Goal: Task Accomplishment & Management: Use online tool/utility

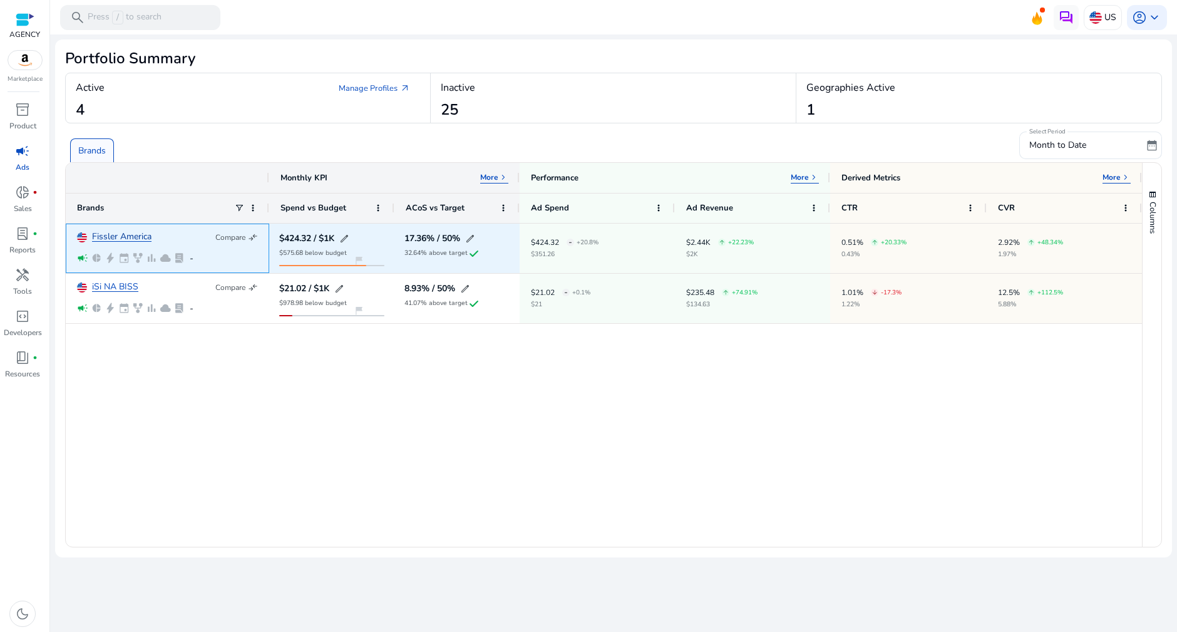
click at [138, 235] on link "Fissler America" at bounding box center [121, 236] width 59 height 9
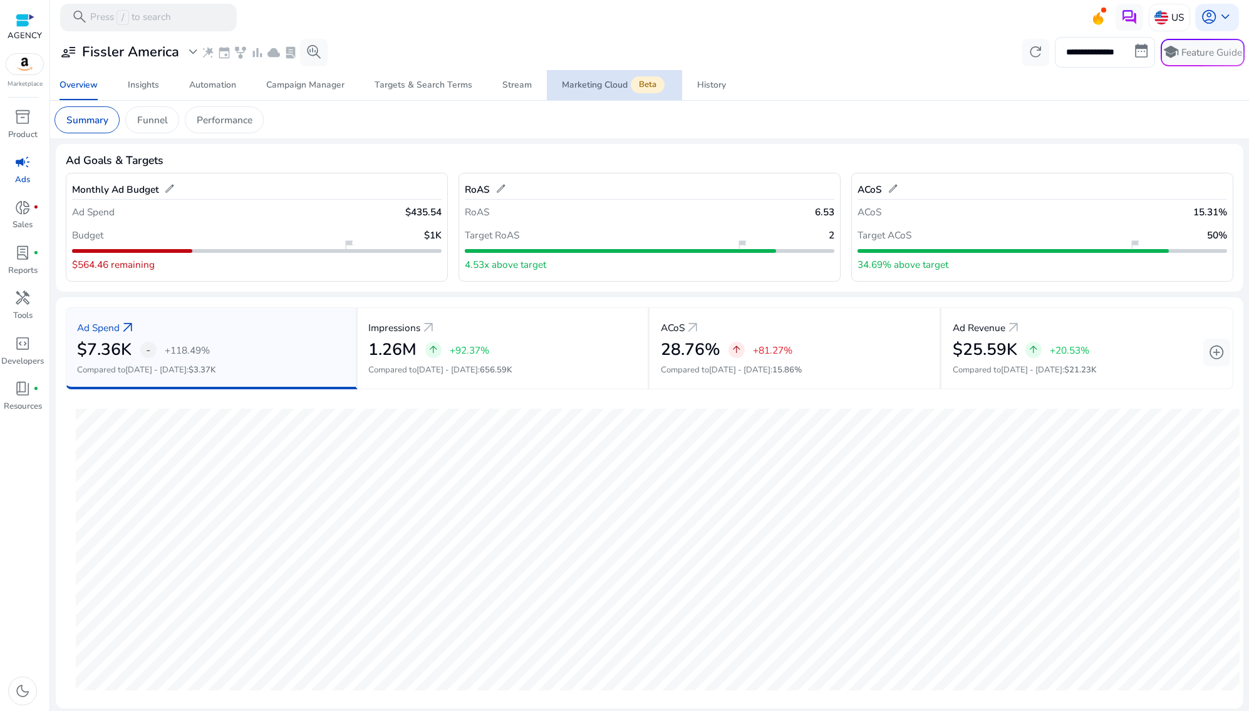
click at [588, 90] on div "Marketing Cloud Beta" at bounding box center [614, 85] width 105 height 11
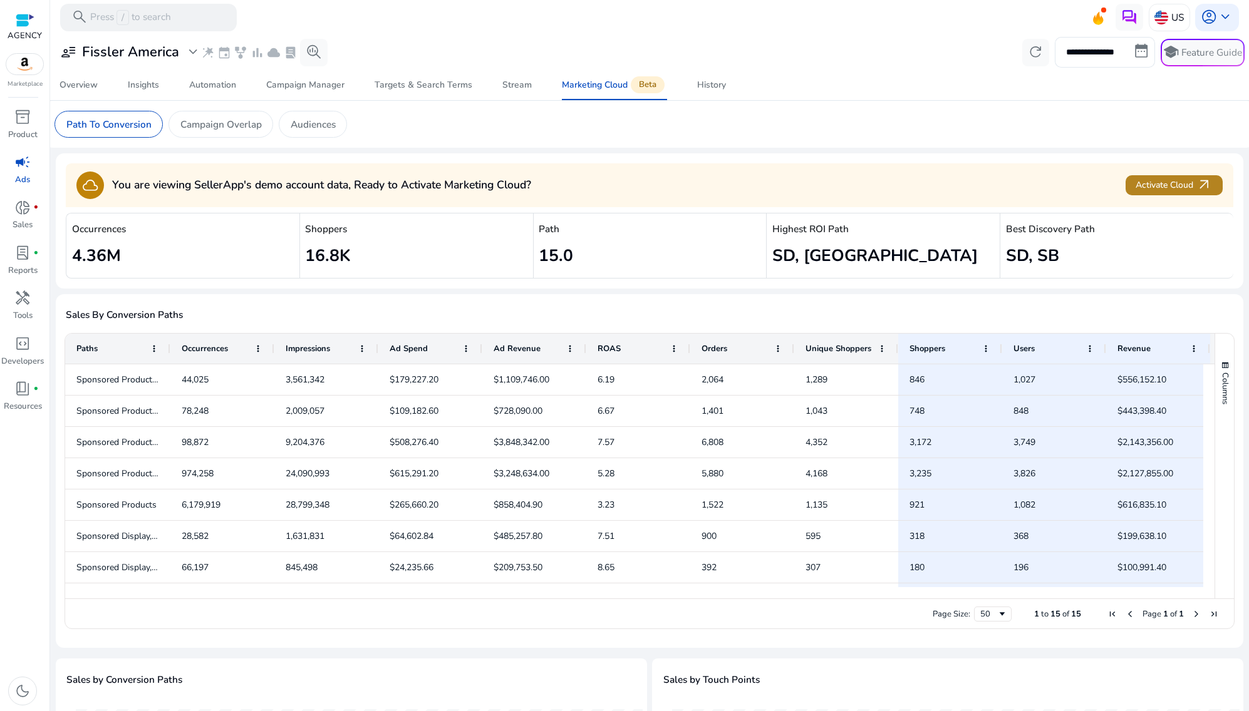
click at [1166, 181] on span "Activate Cloud arrow_outward" at bounding box center [1173, 185] width 76 height 16
click at [13, 249] on div "lab_profile fiber_manual_record" at bounding box center [22, 253] width 38 height 22
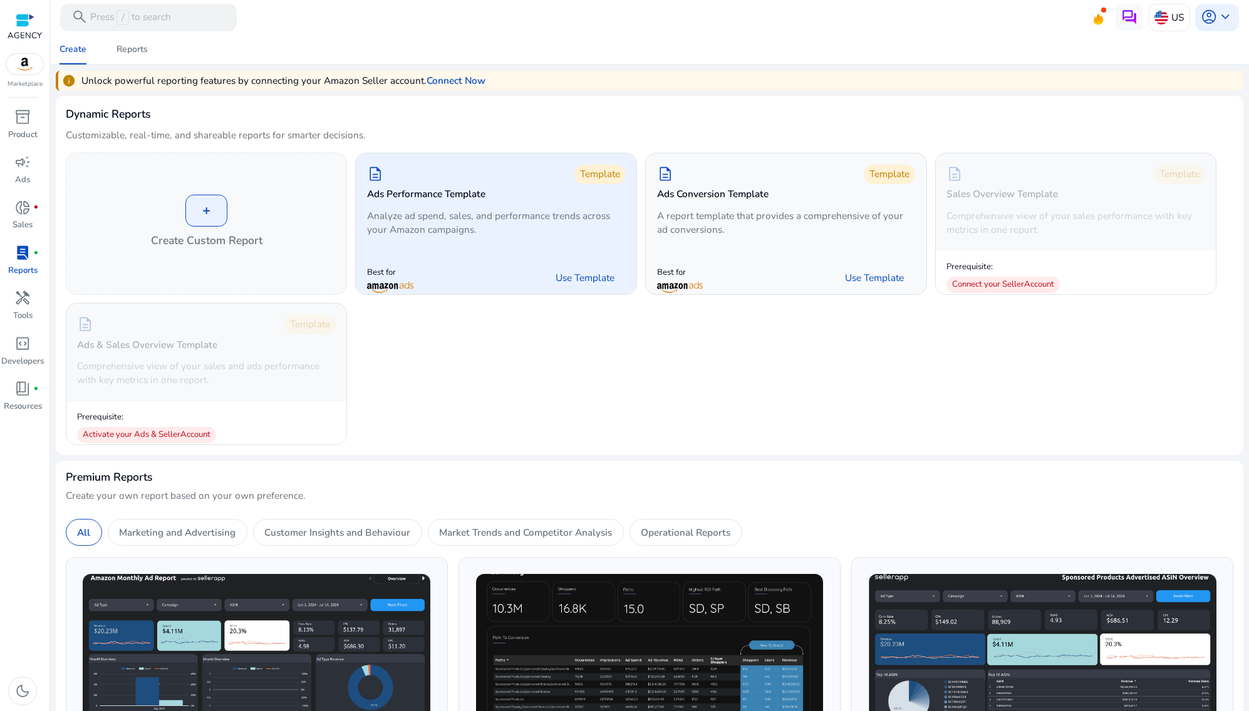
click at [460, 212] on p "Analyze ad spend, sales, and performance trends across your Amazon campaigns." at bounding box center [496, 223] width 258 height 28
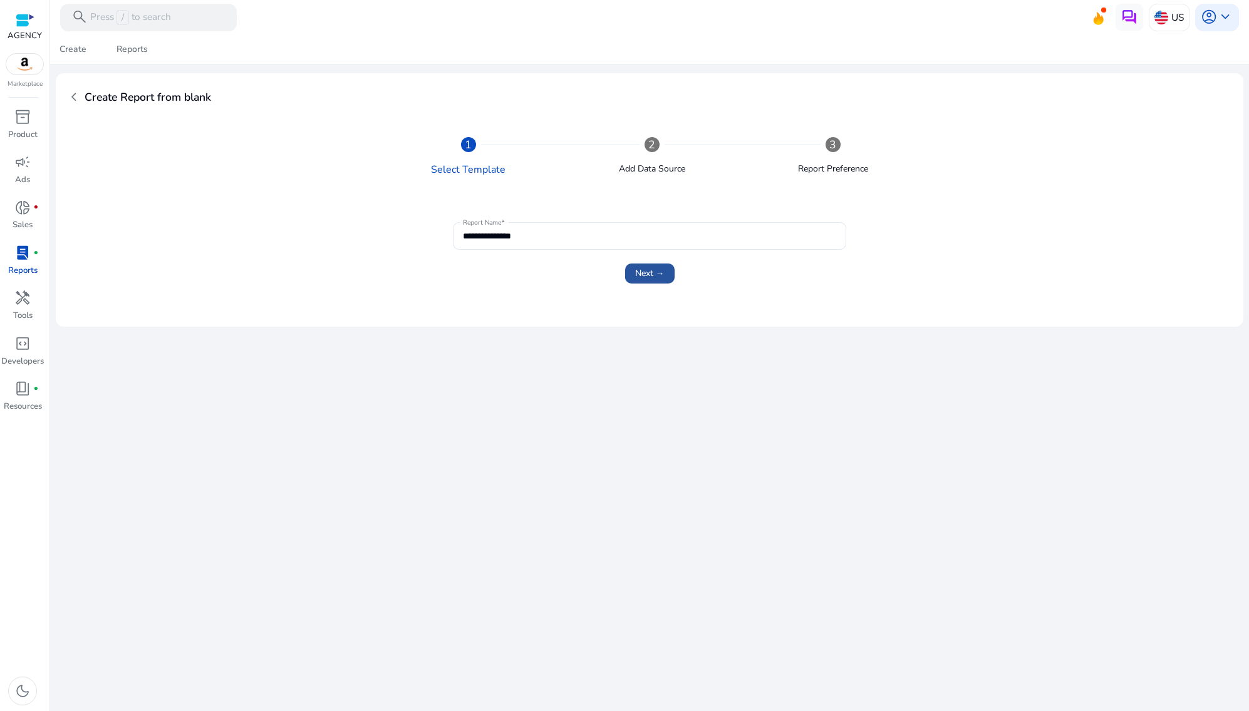
click at [664, 274] on button "Next →" at bounding box center [649, 274] width 49 height 20
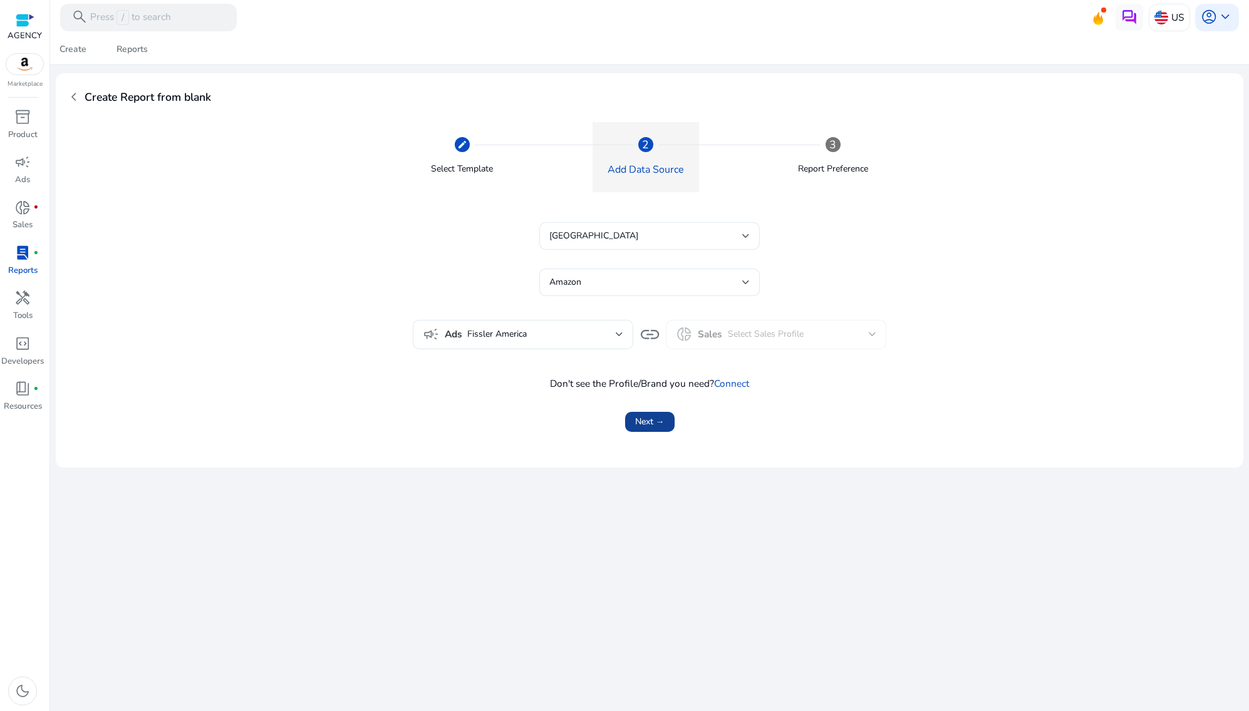
click at [661, 426] on span "Next →" at bounding box center [649, 421] width 29 height 13
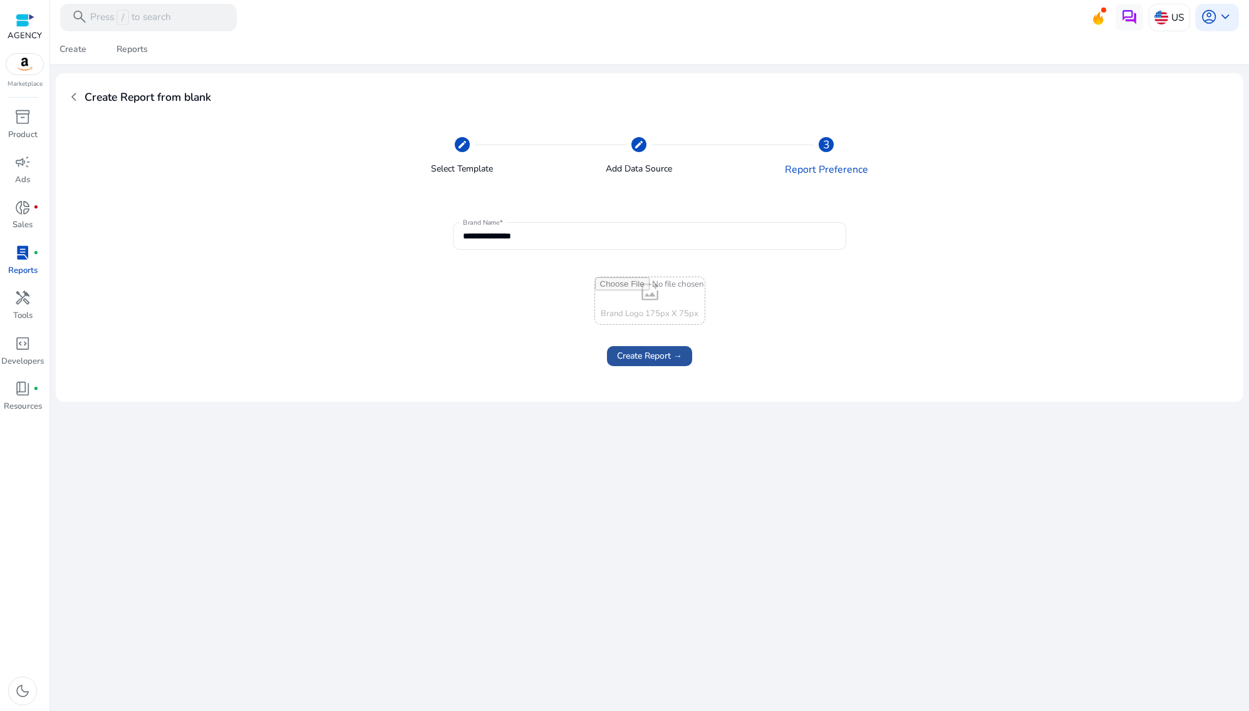
click at [662, 362] on span "Create Report →" at bounding box center [649, 355] width 65 height 13
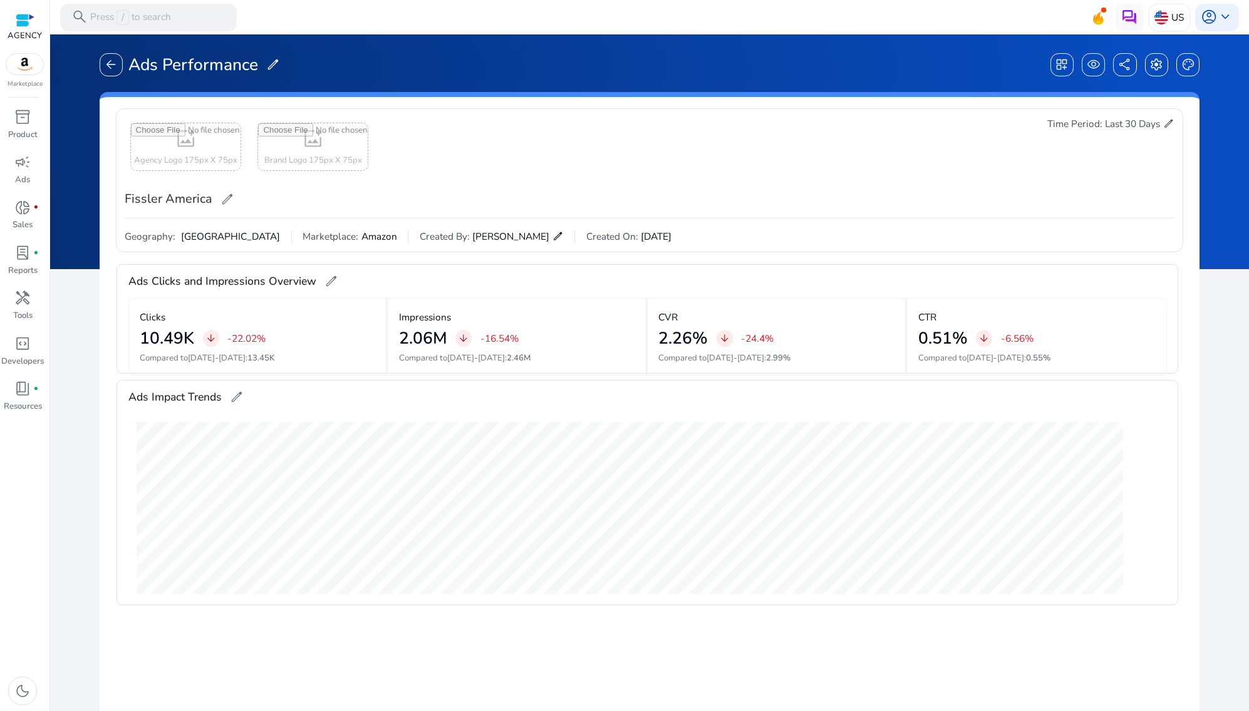
click at [1153, 120] on span "Last 30 Days" at bounding box center [1132, 124] width 55 height 14
click at [1163, 120] on span "edit" at bounding box center [1168, 123] width 11 height 11
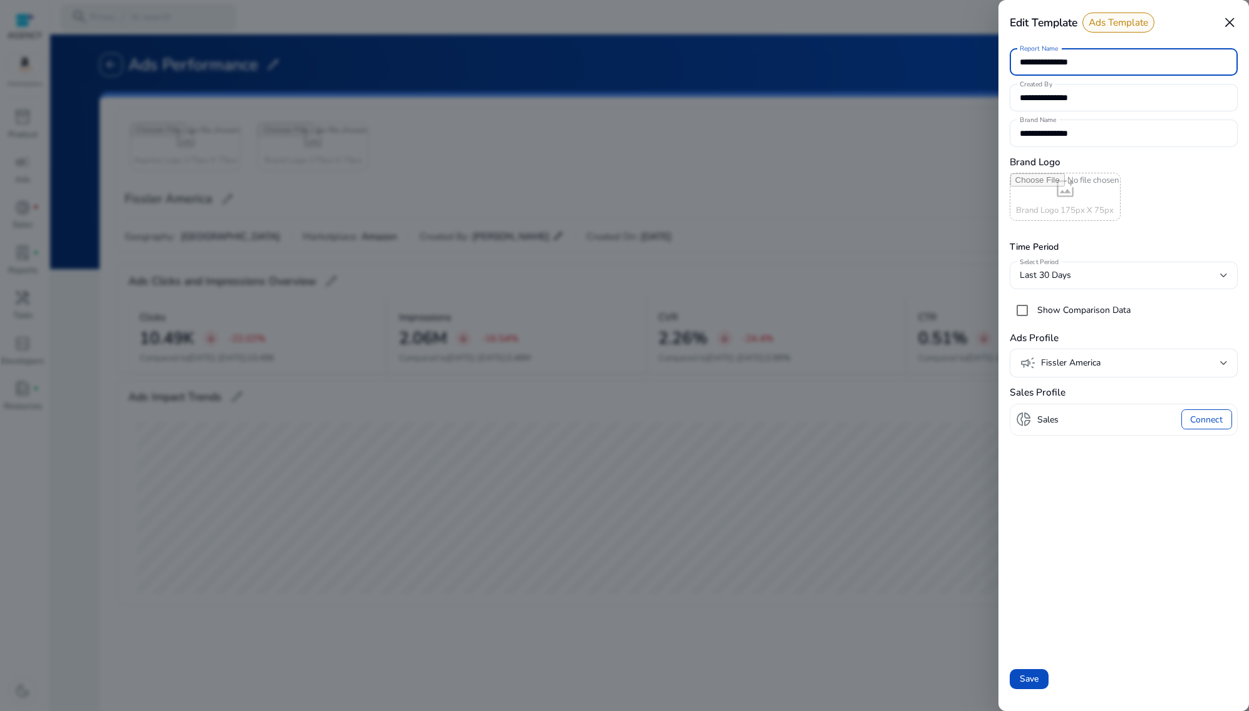
click at [1177, 274] on div "Last 30 Days" at bounding box center [1120, 276] width 201 height 14
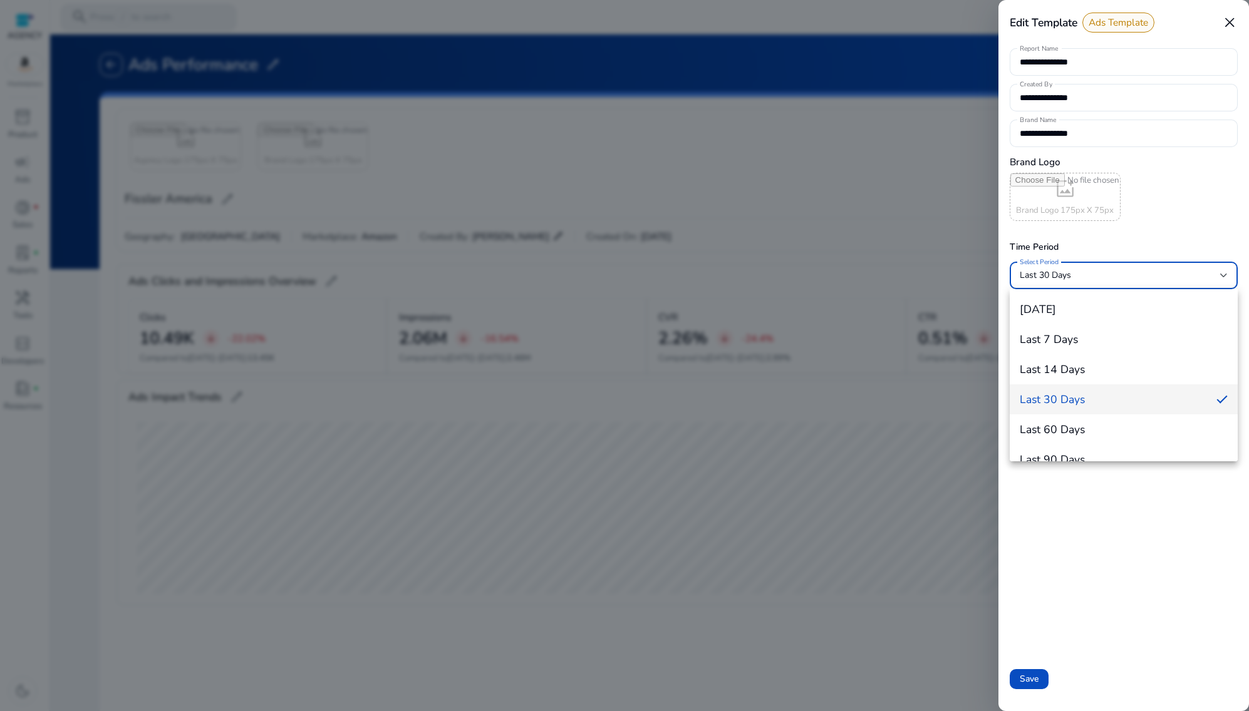
click at [1110, 526] on div at bounding box center [624, 355] width 1249 height 711
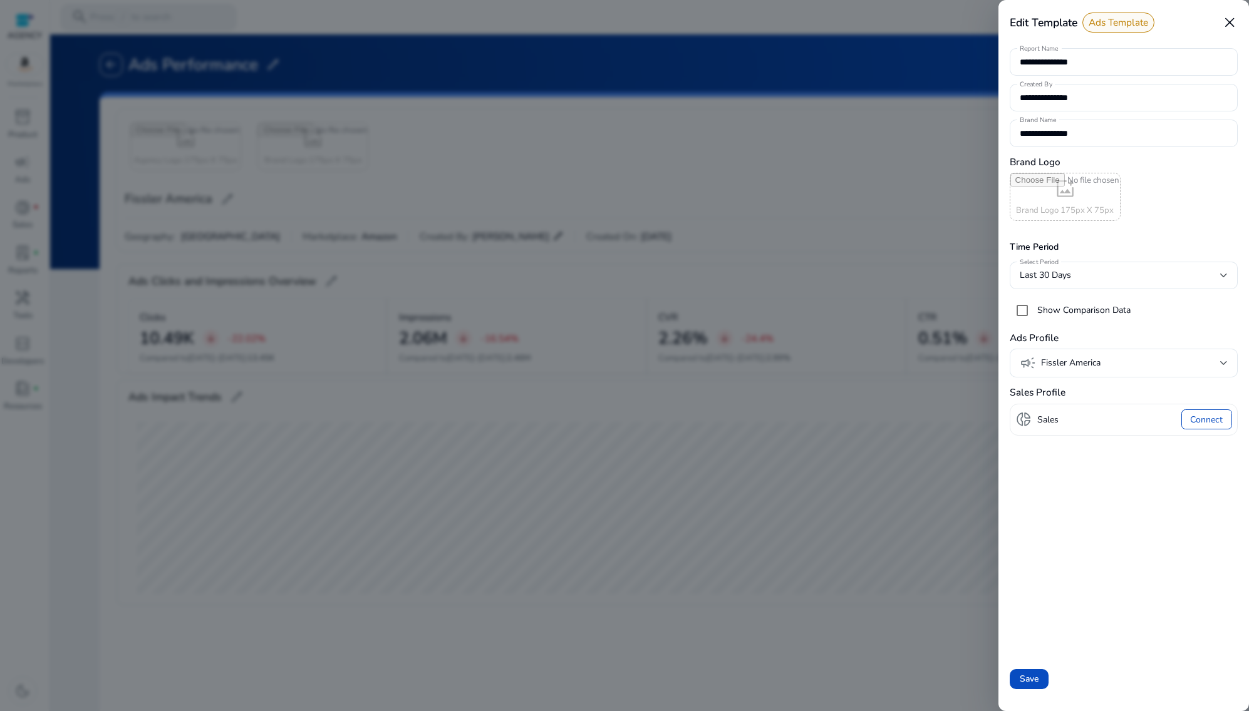
click at [822, 61] on div at bounding box center [624, 355] width 1249 height 711
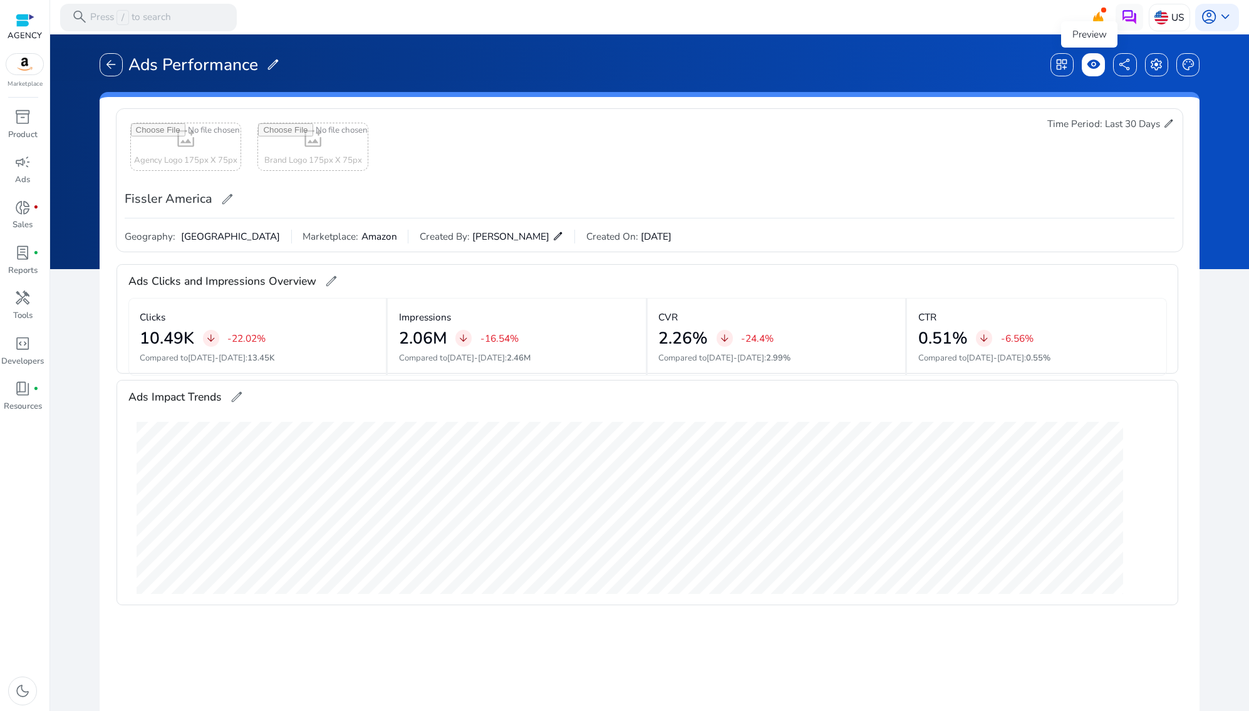
click at [1082, 68] on div "visibility" at bounding box center [1093, 64] width 23 height 23
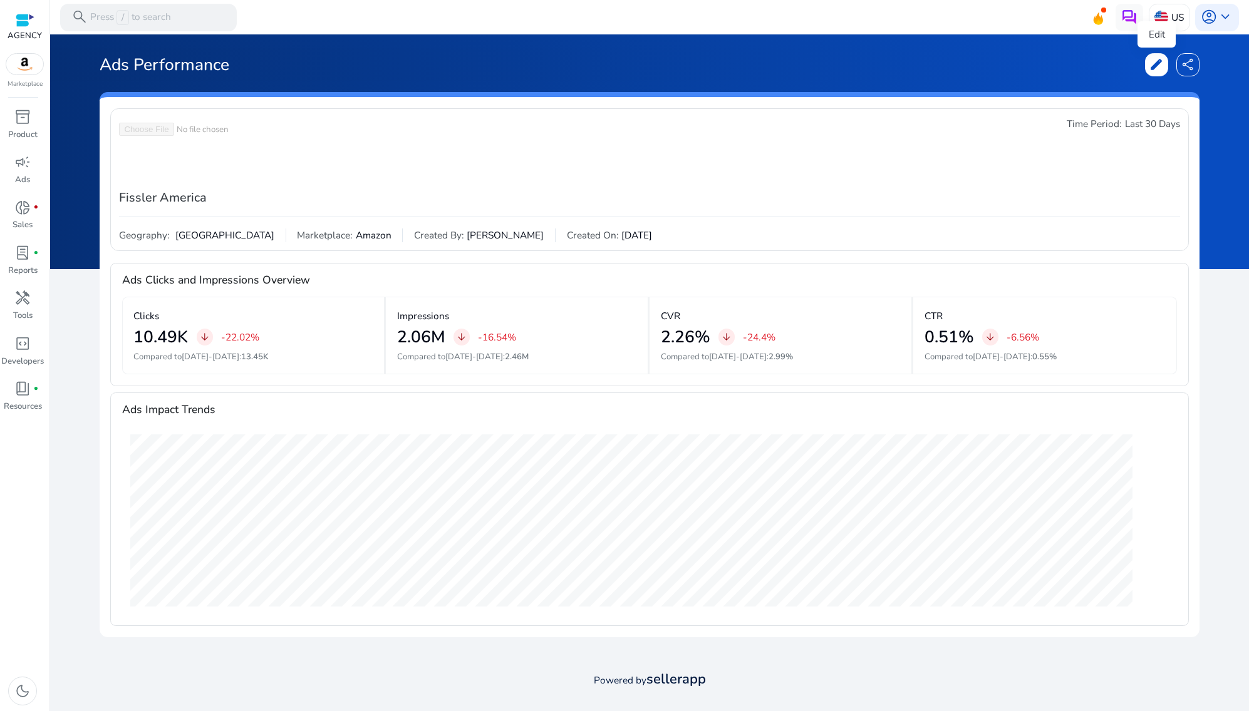
click at [1152, 58] on span "edit" at bounding box center [1156, 65] width 14 height 14
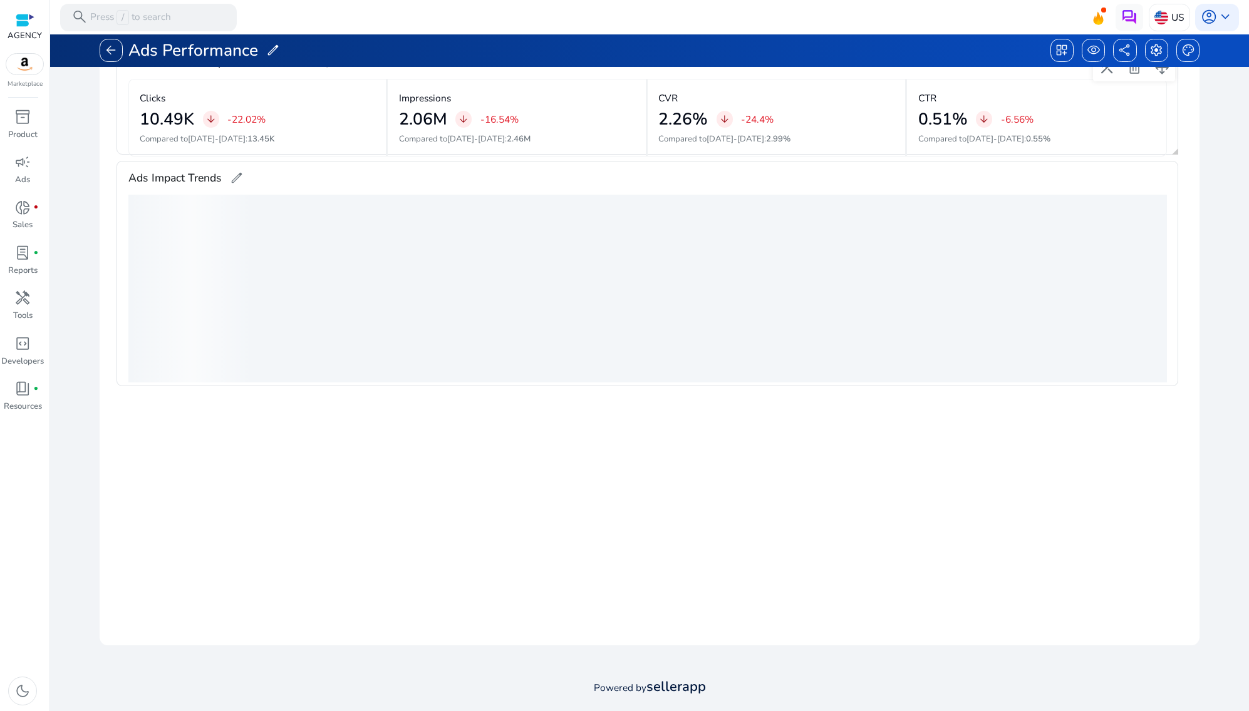
scroll to position [341, 0]
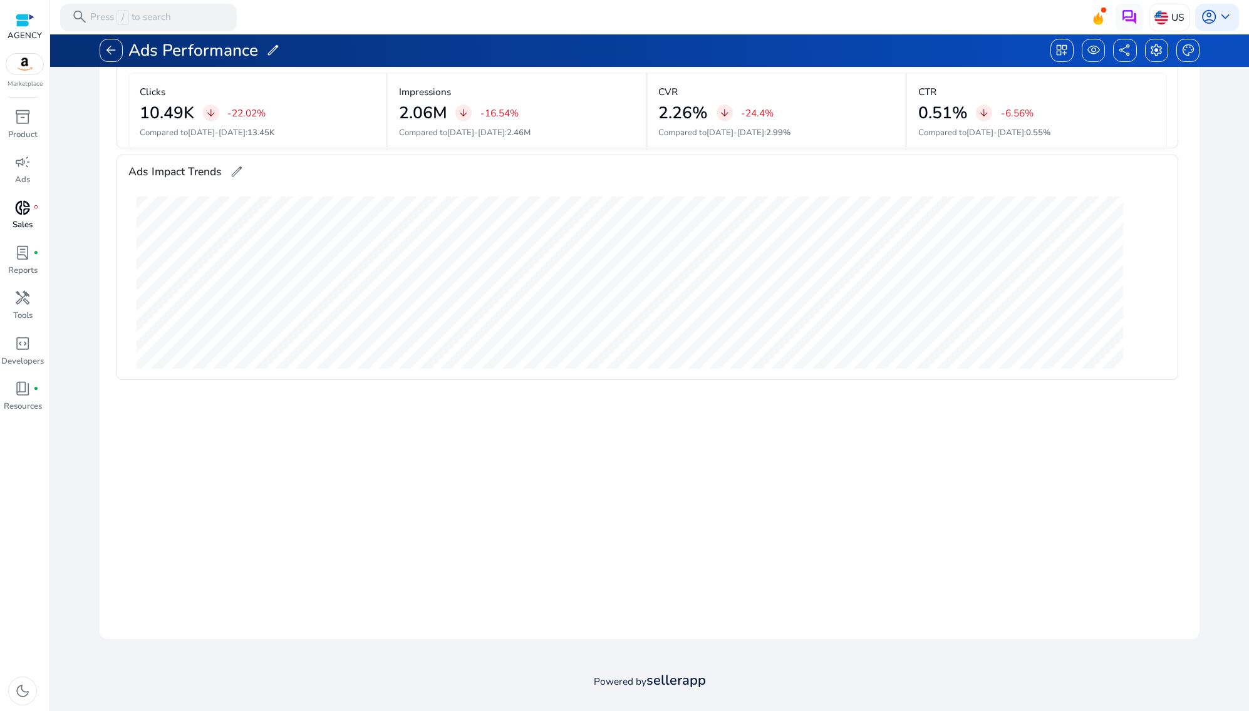
click at [19, 201] on span "donut_small" at bounding box center [22, 208] width 16 height 16
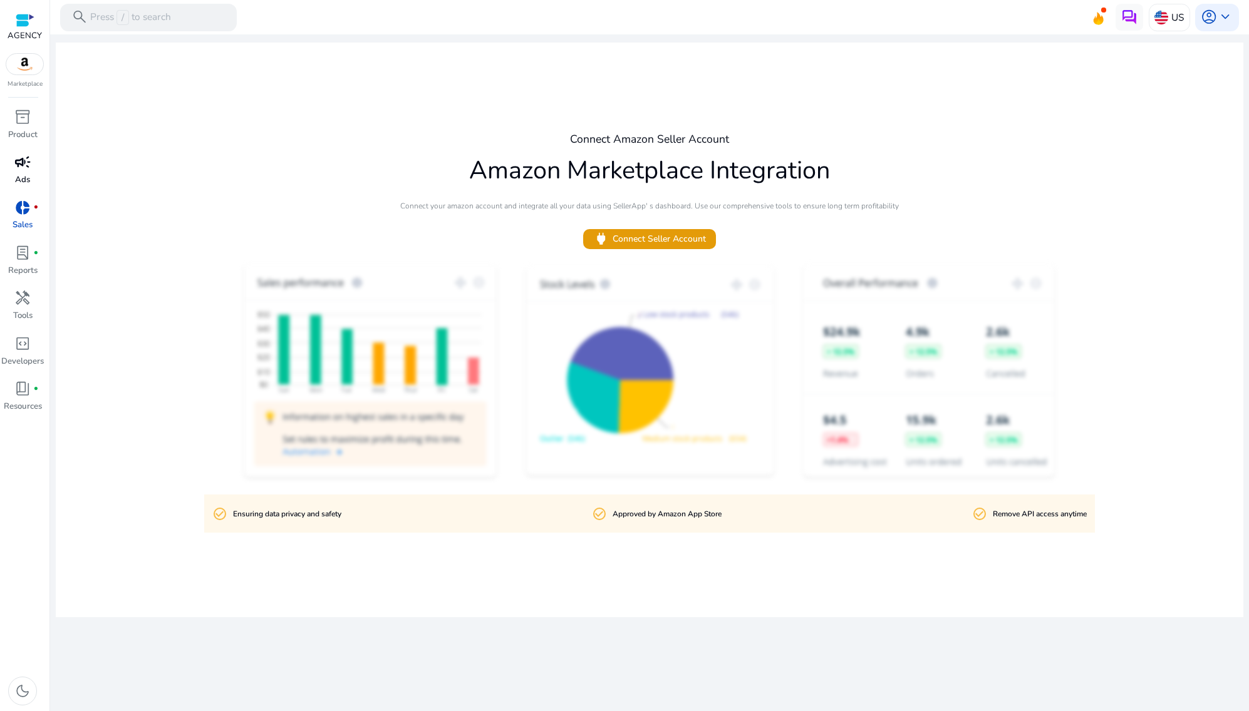
click at [26, 168] on span "campaign" at bounding box center [22, 162] width 16 height 16
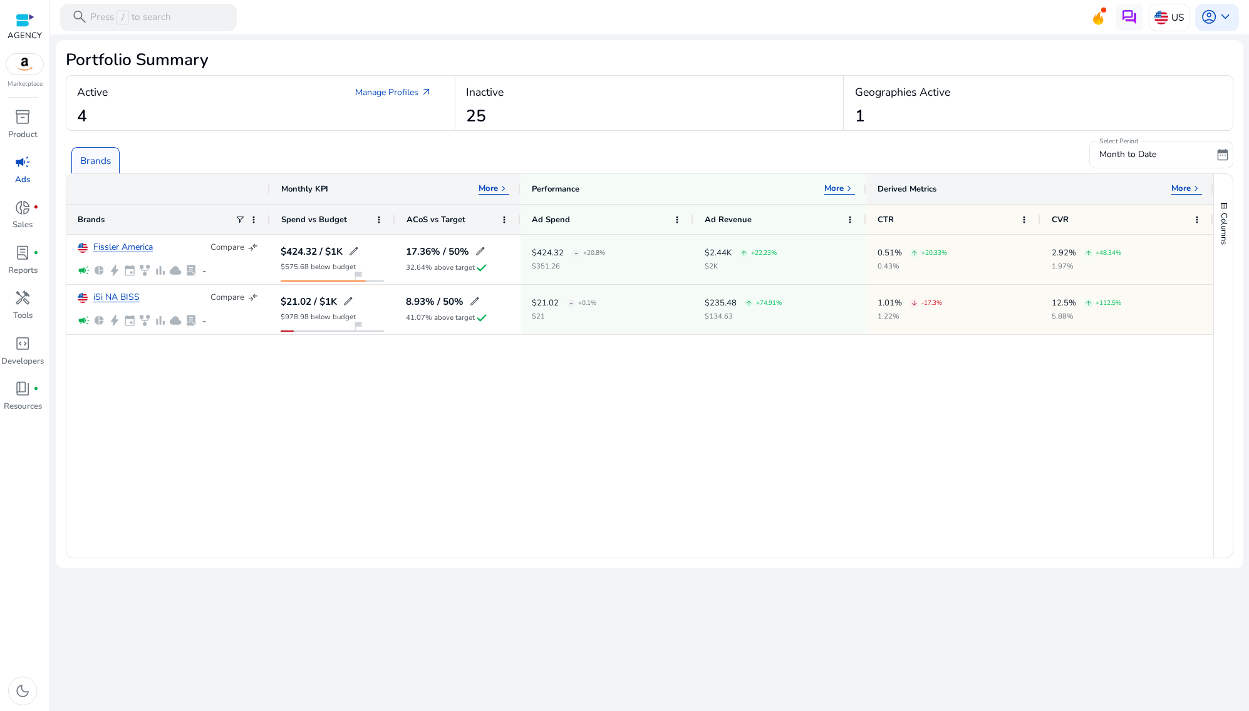
click at [1177, 186] on span "keyboard_arrow_right" at bounding box center [1196, 189] width 11 height 11
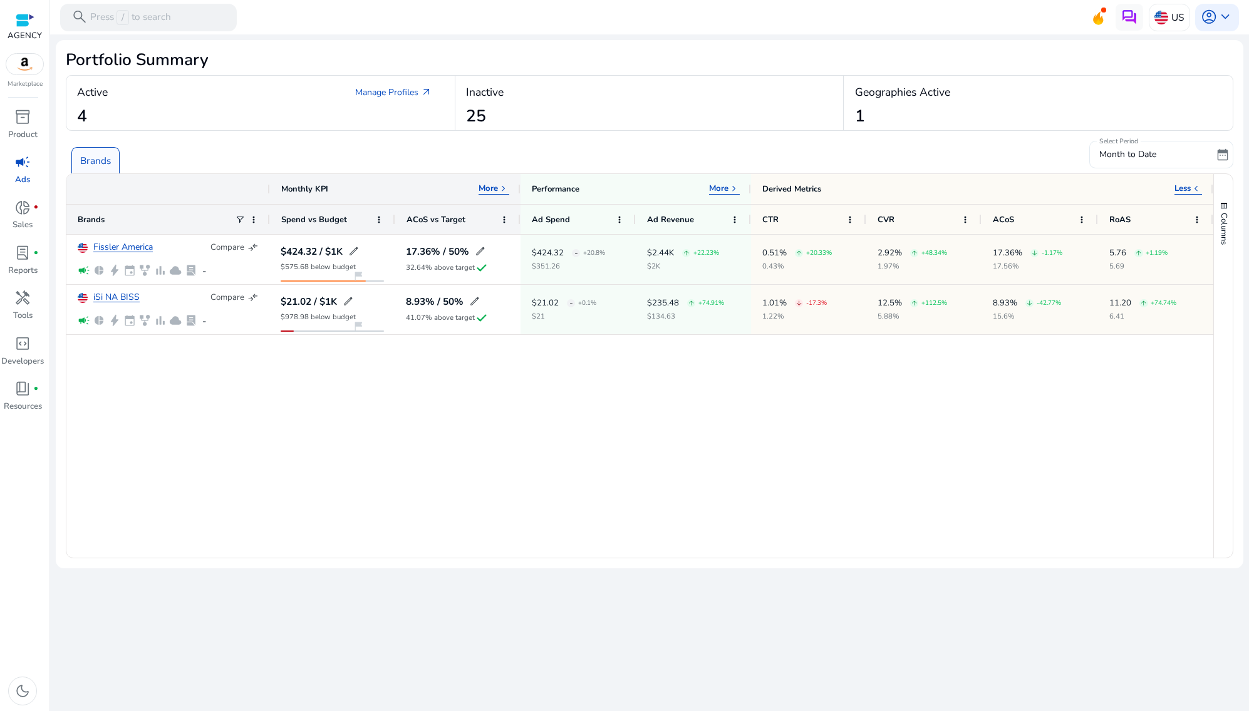
click at [1177, 150] on span "date_range" at bounding box center [1223, 155] width 14 height 14
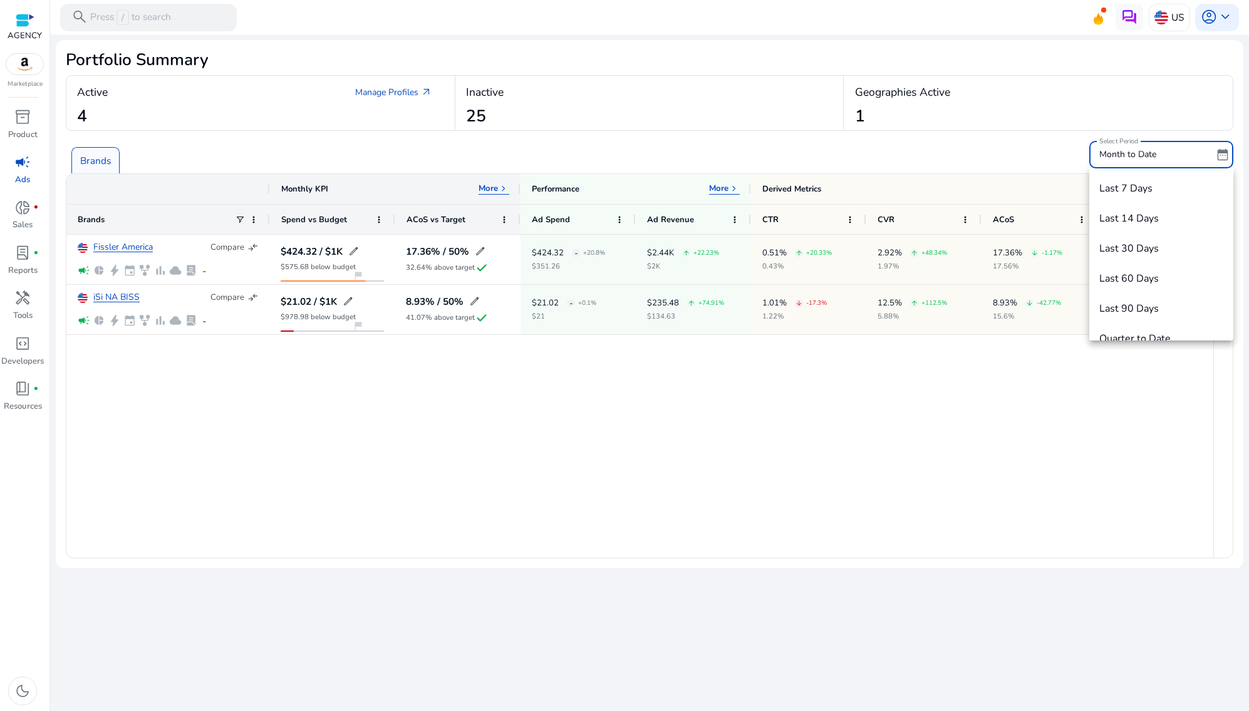
scroll to position [43, 0]
click at [1161, 290] on span "Quarter to Date" at bounding box center [1161, 296] width 124 height 14
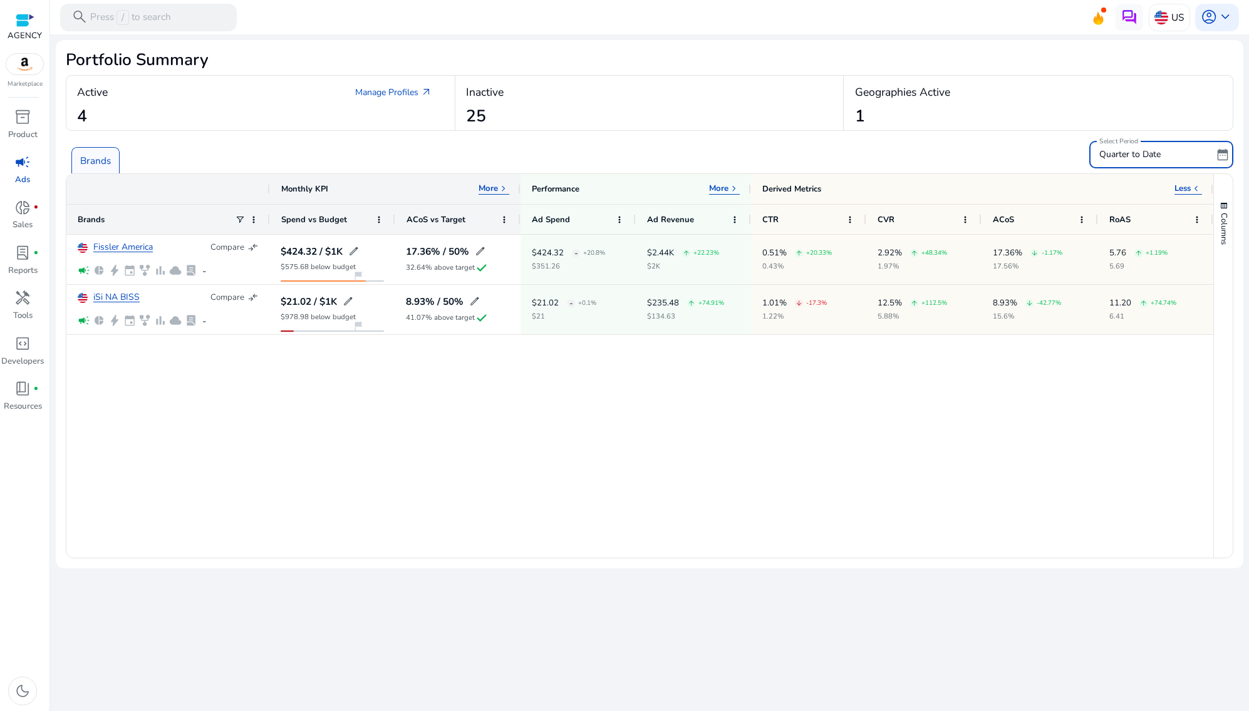
click at [21, 165] on span "campaign" at bounding box center [22, 162] width 16 height 16
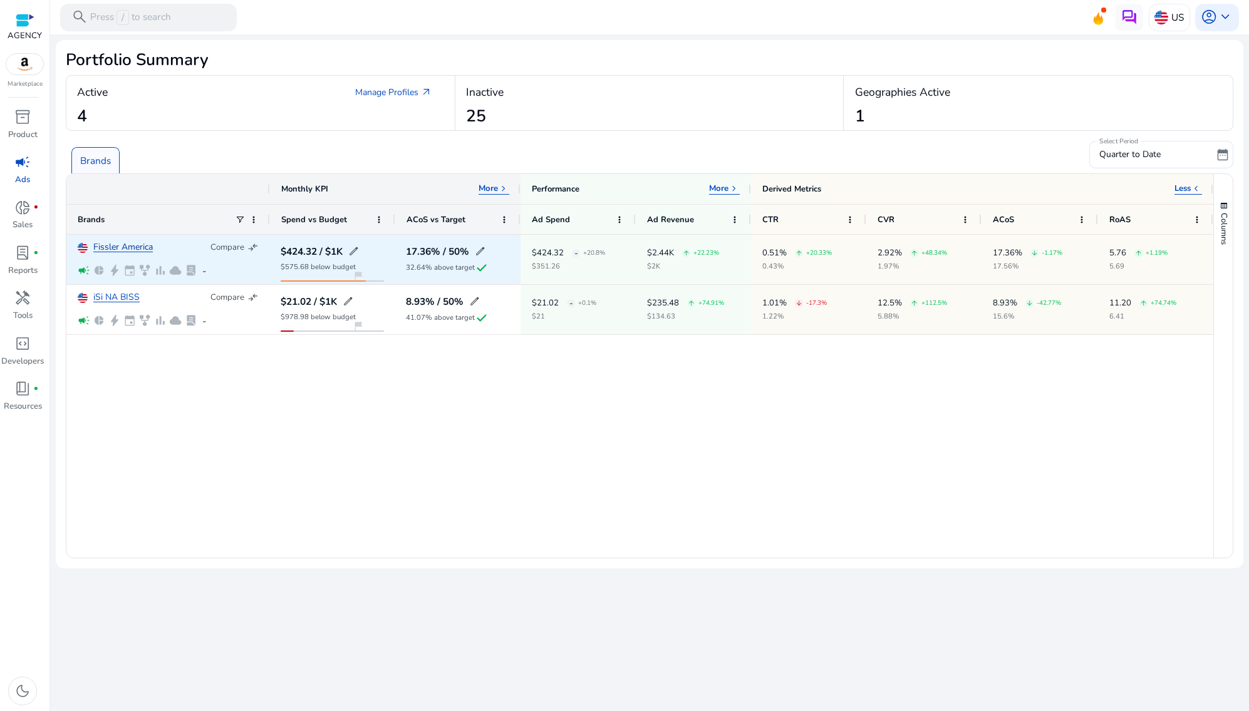
click at [122, 249] on link "Fissler America" at bounding box center [122, 247] width 59 height 9
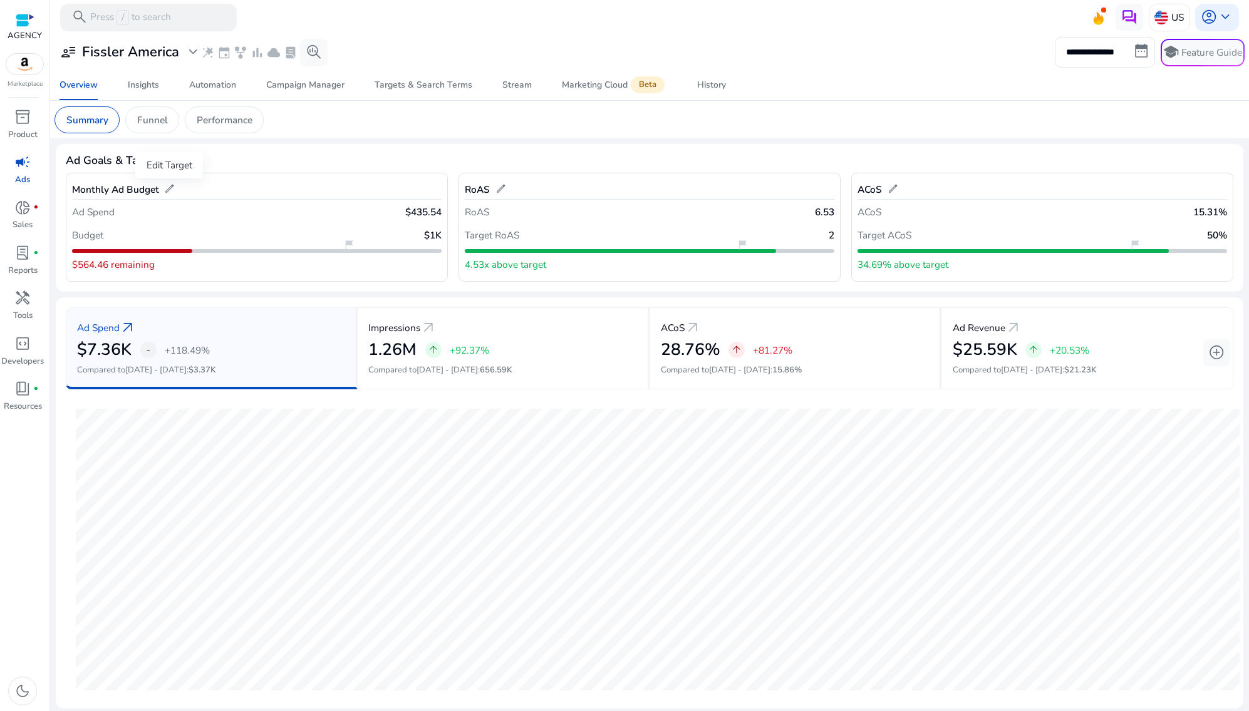
click at [170, 193] on span "edit" at bounding box center [169, 189] width 11 height 11
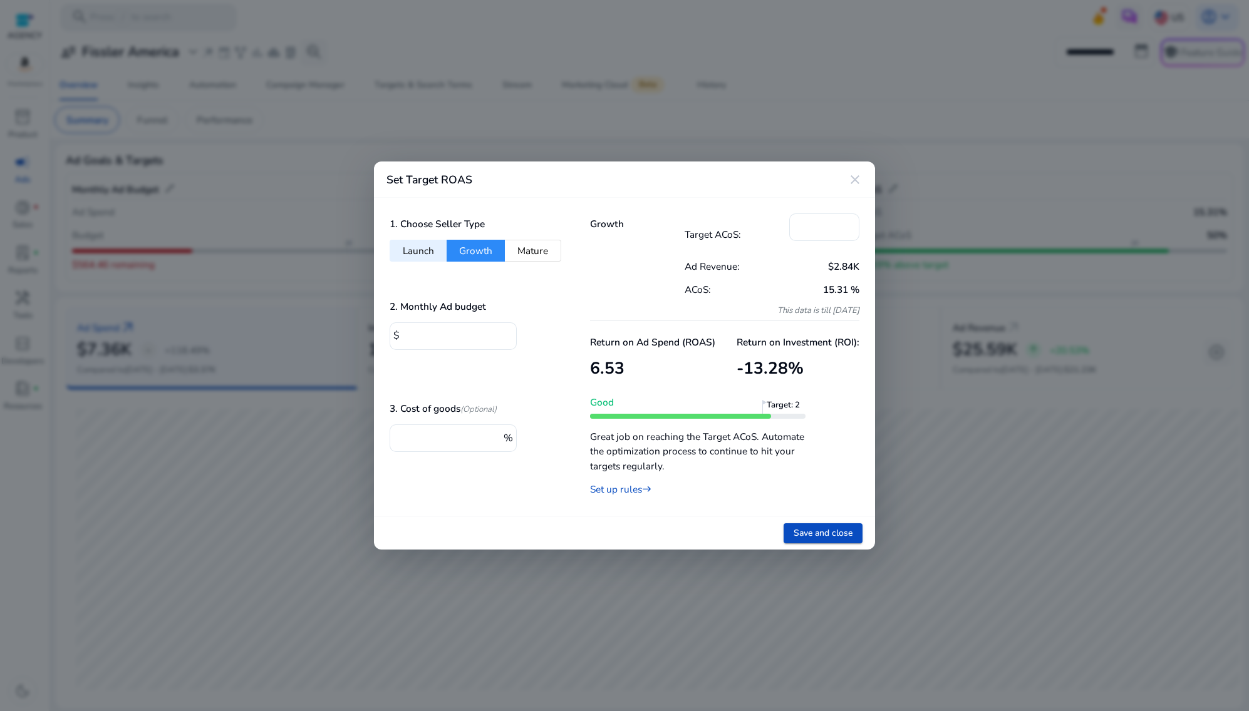
click at [452, 363] on div "1. Choose Seller Type Launch Growth Mature 2. Monthly Ad budget $ **** 3. Cost …" at bounding box center [474, 357] width 200 height 318
click at [463, 333] on input "****" at bounding box center [454, 335] width 103 height 14
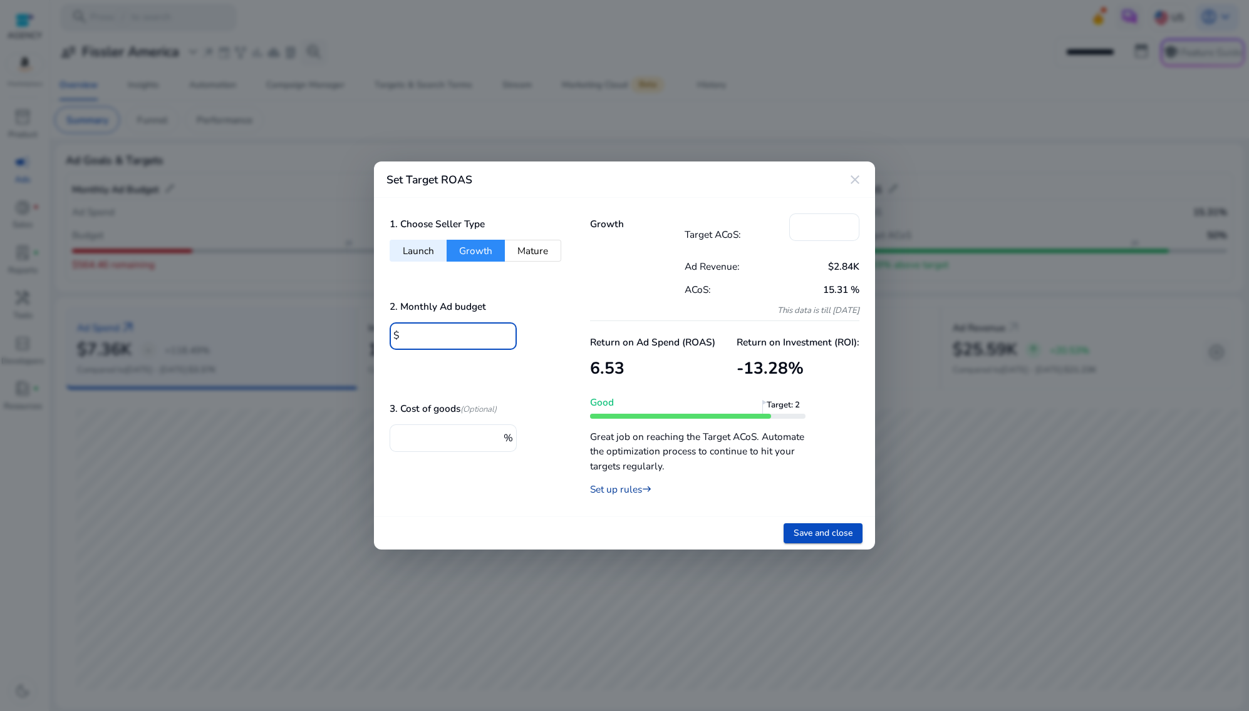
click at [628, 489] on link "Set up rules east" at bounding box center [620, 489] width 61 height 13
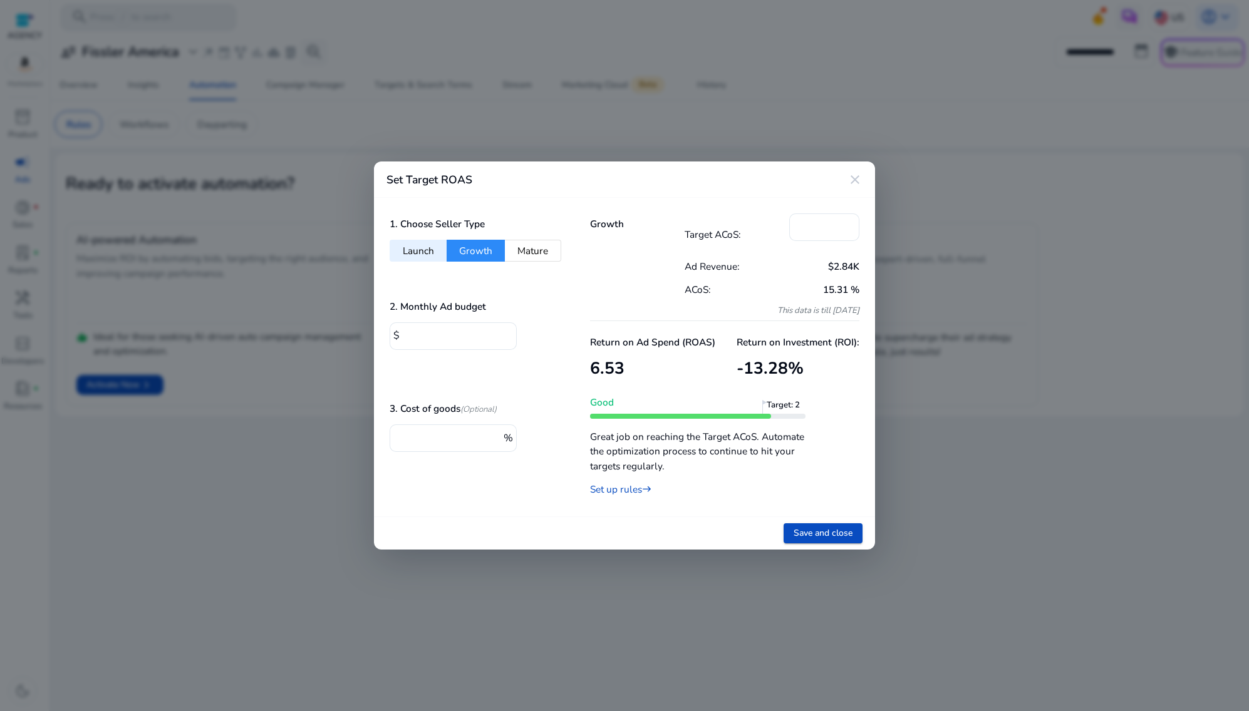
click at [546, 251] on button "Mature" at bounding box center [533, 251] width 56 height 22
click at [462, 251] on button "Growth" at bounding box center [476, 251] width 58 height 22
click at [418, 250] on button "Launch" at bounding box center [418, 251] width 57 height 22
click at [472, 242] on button "Growth" at bounding box center [476, 251] width 58 height 22
click at [548, 246] on button "Mature" at bounding box center [533, 251] width 56 height 22
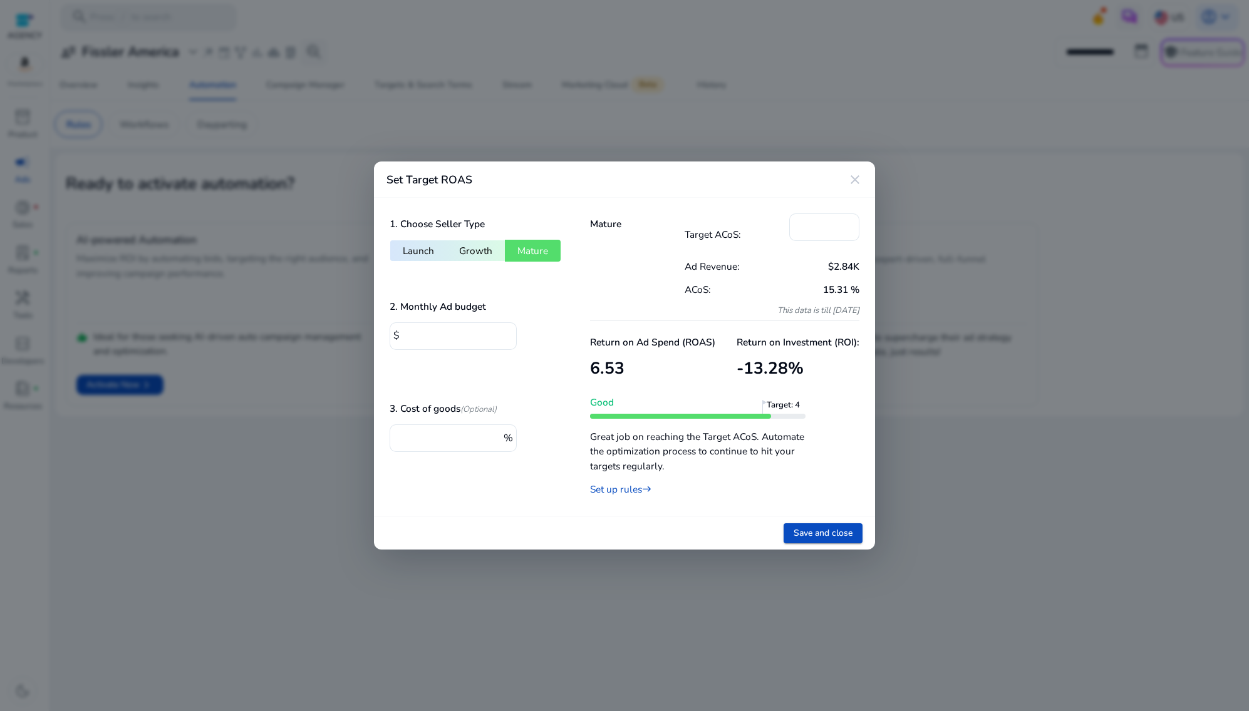
click at [477, 261] on button "Growth" at bounding box center [476, 251] width 58 height 22
click at [442, 259] on button "Launch" at bounding box center [418, 251] width 57 height 22
click at [496, 249] on button "Growth" at bounding box center [476, 251] width 58 height 22
click at [526, 251] on button "Mature" at bounding box center [533, 251] width 56 height 22
type input "**"
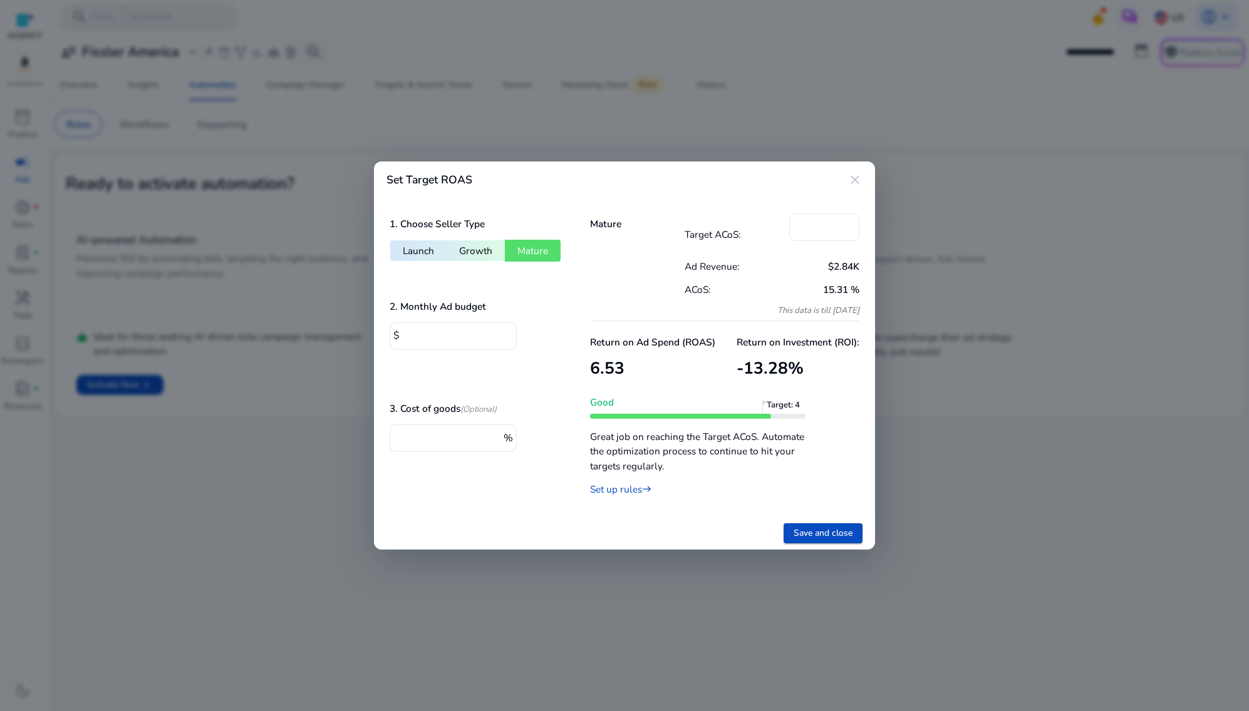
click at [852, 178] on mat-icon "close" at bounding box center [854, 179] width 15 height 15
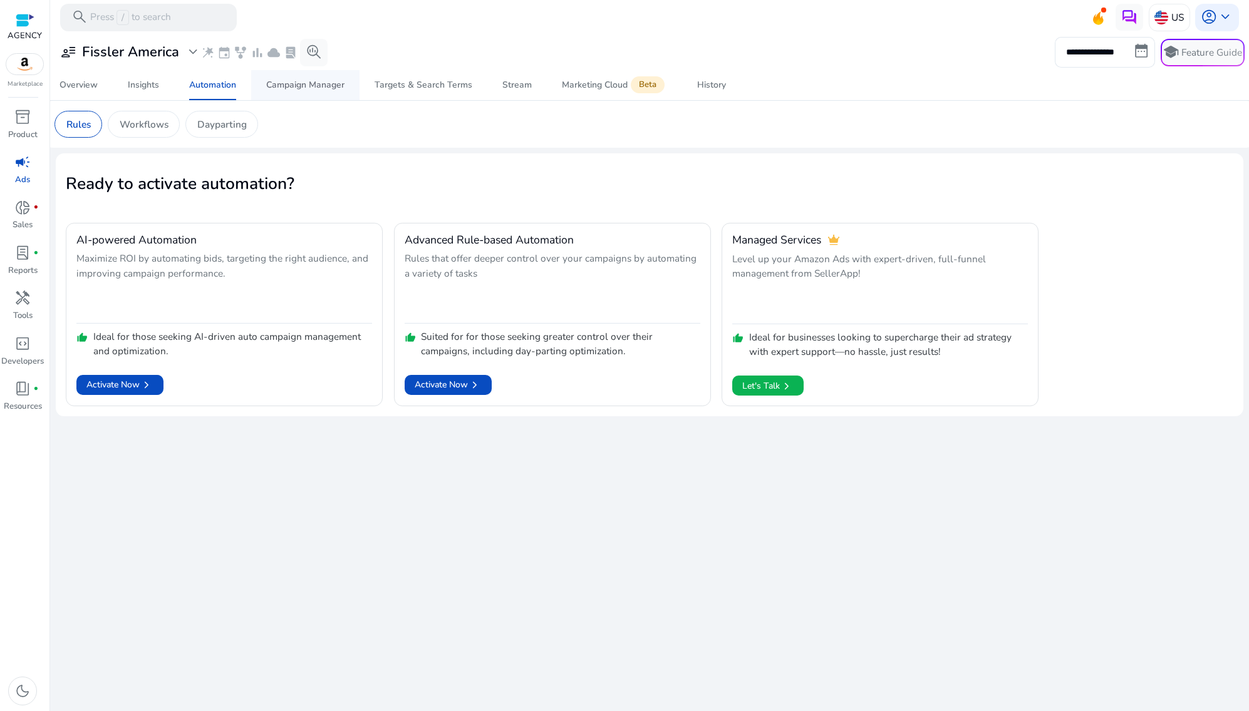
click at [264, 87] on link "Campaign Manager" at bounding box center [305, 85] width 108 height 30
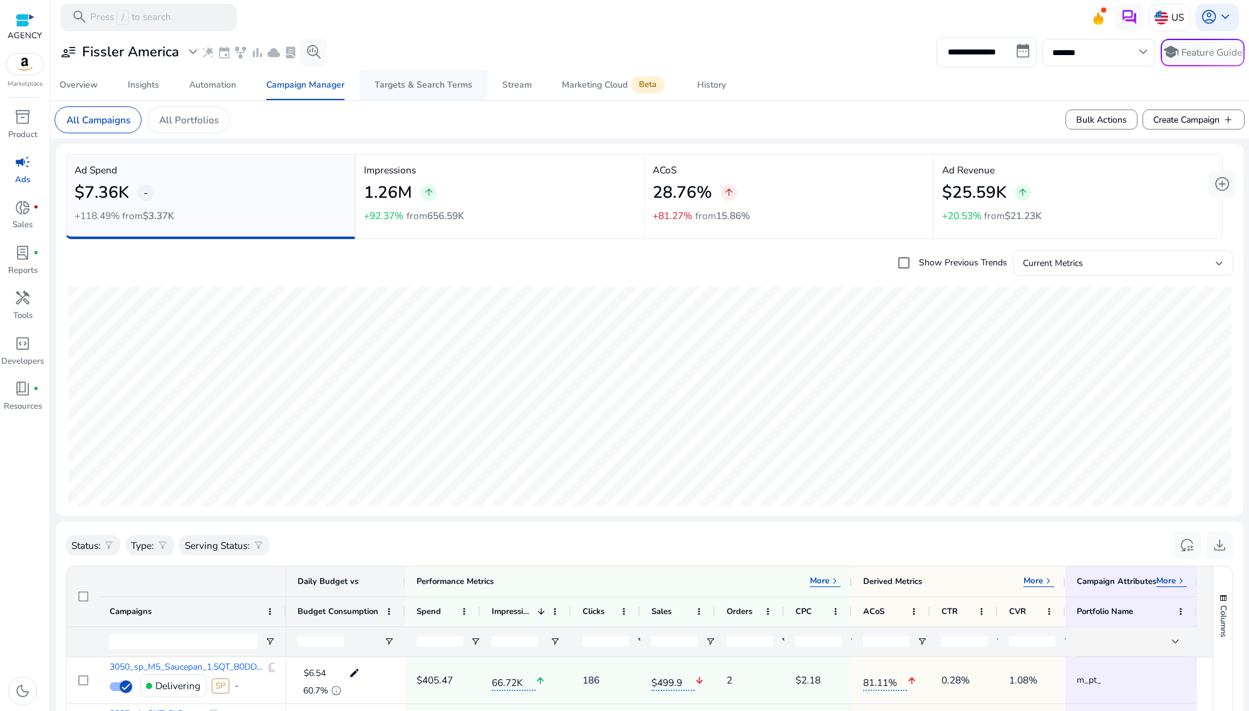
click at [411, 85] on div "Targets & Search Terms" at bounding box center [424, 85] width 98 height 9
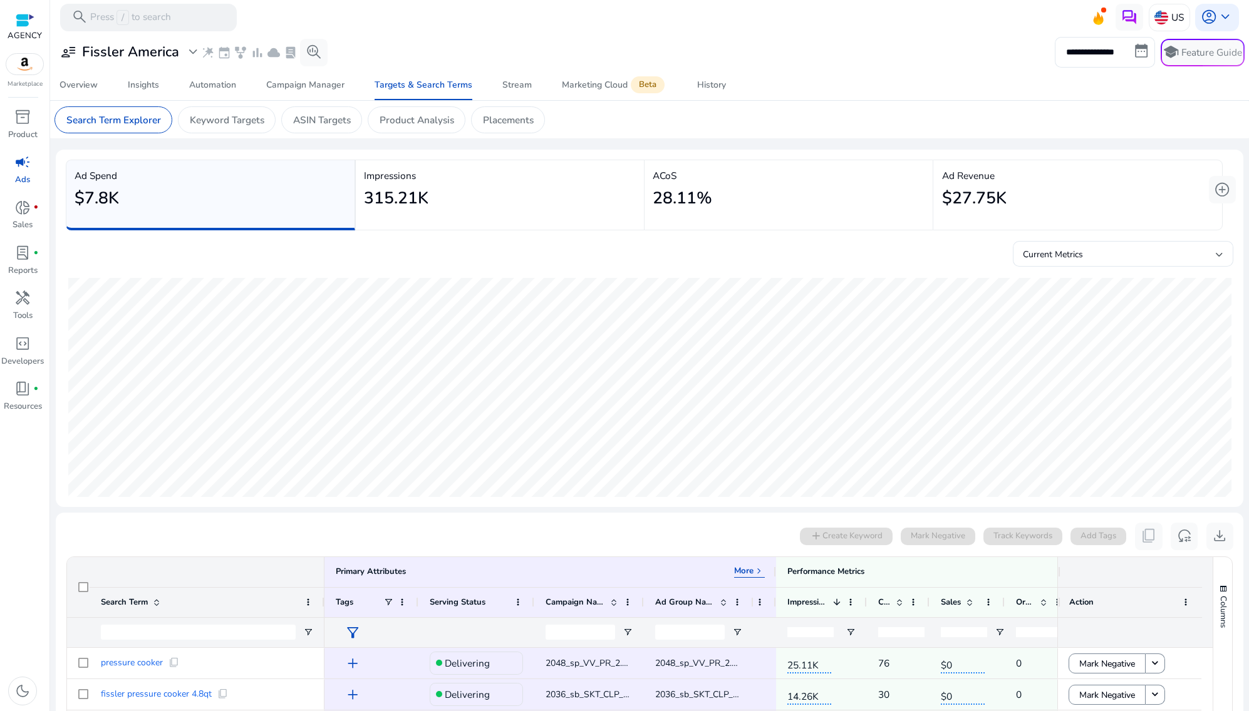
click at [485, 181] on p "Impressions" at bounding box center [500, 175] width 272 height 14
click at [736, 173] on p "ACoS" at bounding box center [789, 175] width 272 height 14
click at [1006, 172] on p "Ad Revenue" at bounding box center [1077, 175] width 271 height 14
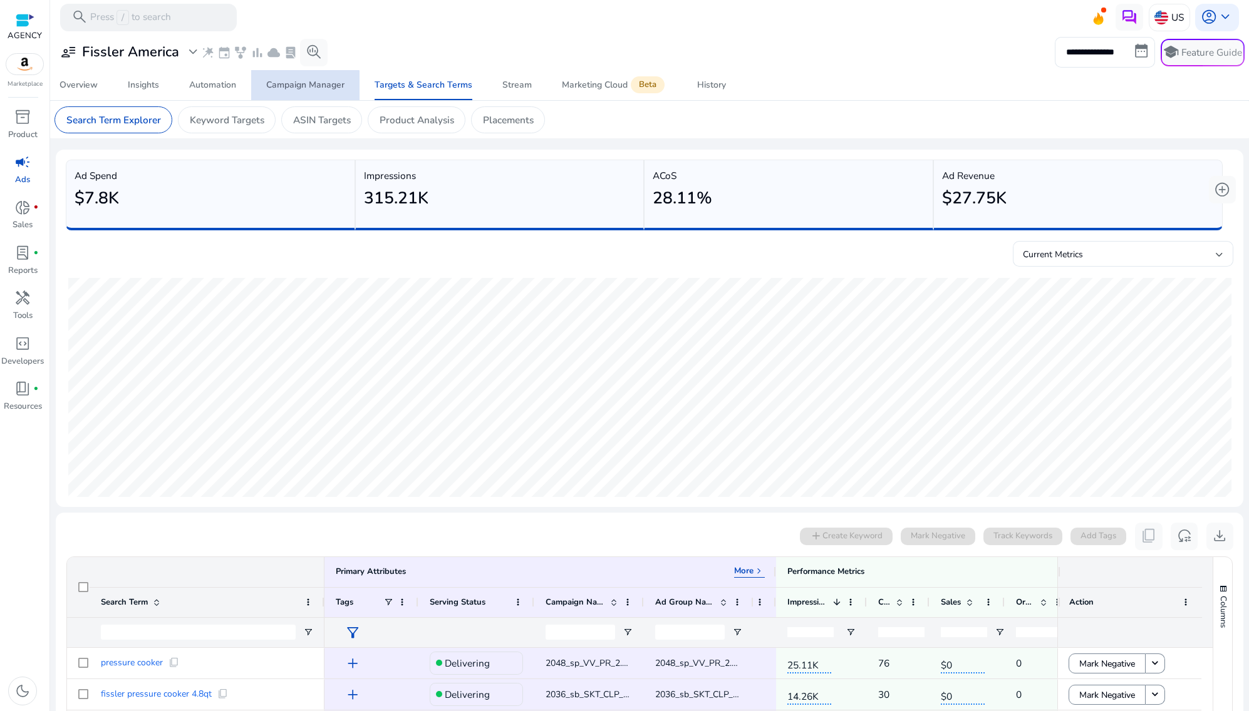
click at [277, 96] on span "Campaign Manager" at bounding box center [305, 85] width 78 height 30
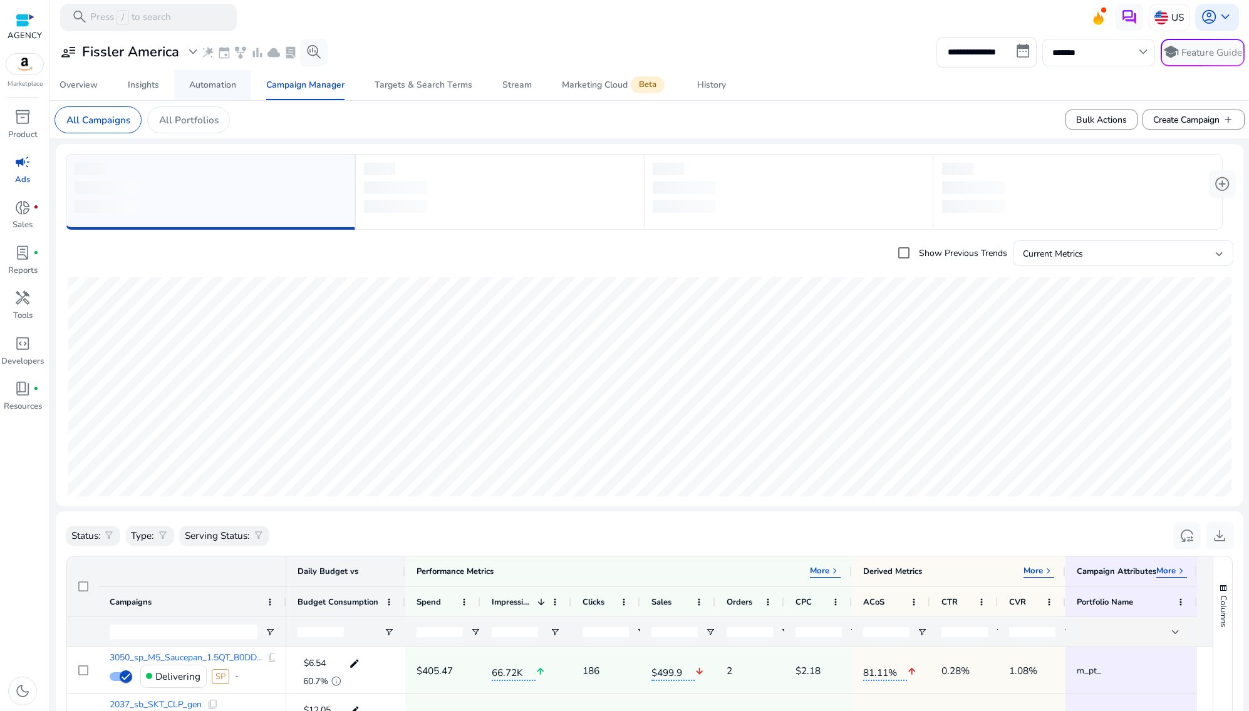
click at [215, 76] on span "Automation" at bounding box center [212, 85] width 47 height 30
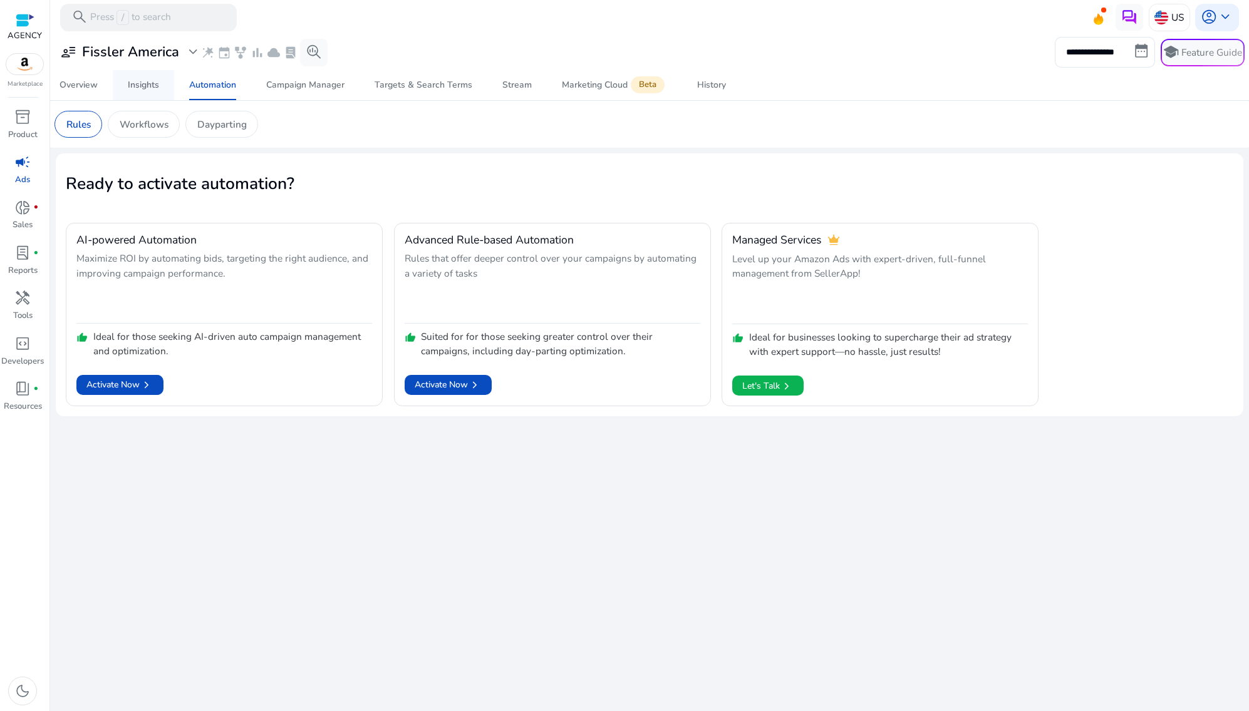
click at [150, 96] on span "Insights" at bounding box center [143, 85] width 31 height 30
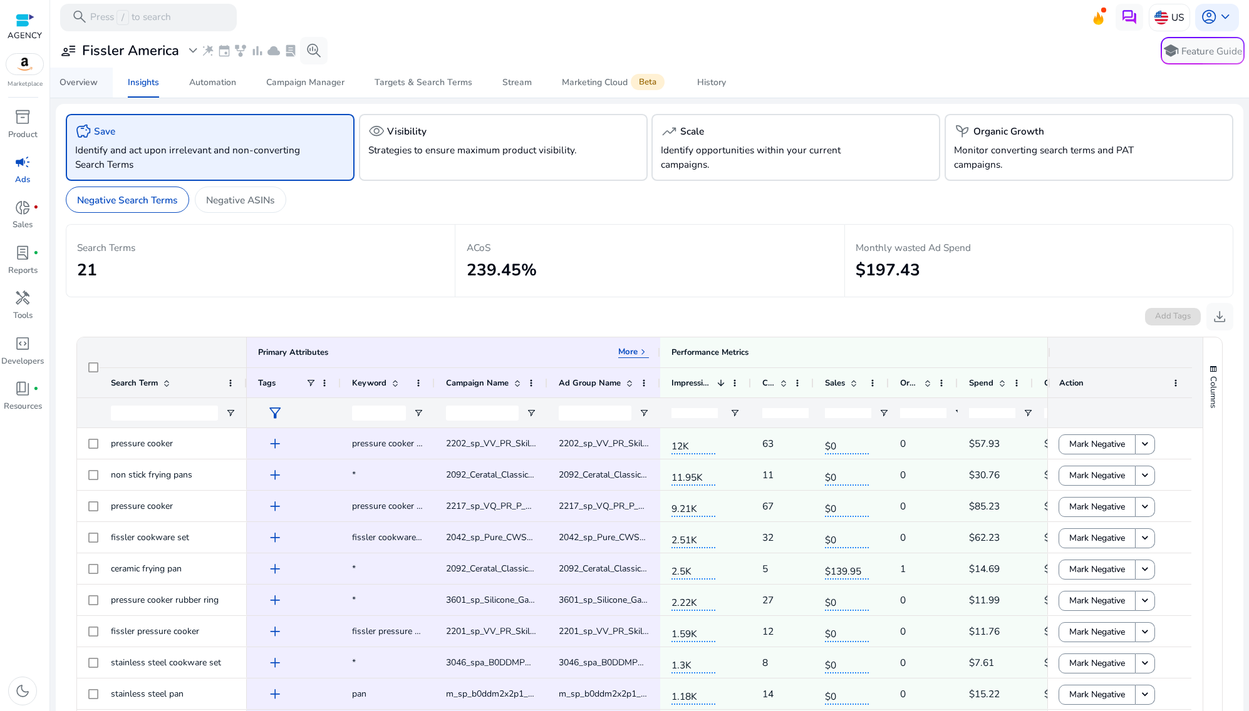
click at [71, 81] on div "Overview" at bounding box center [78, 82] width 38 height 9
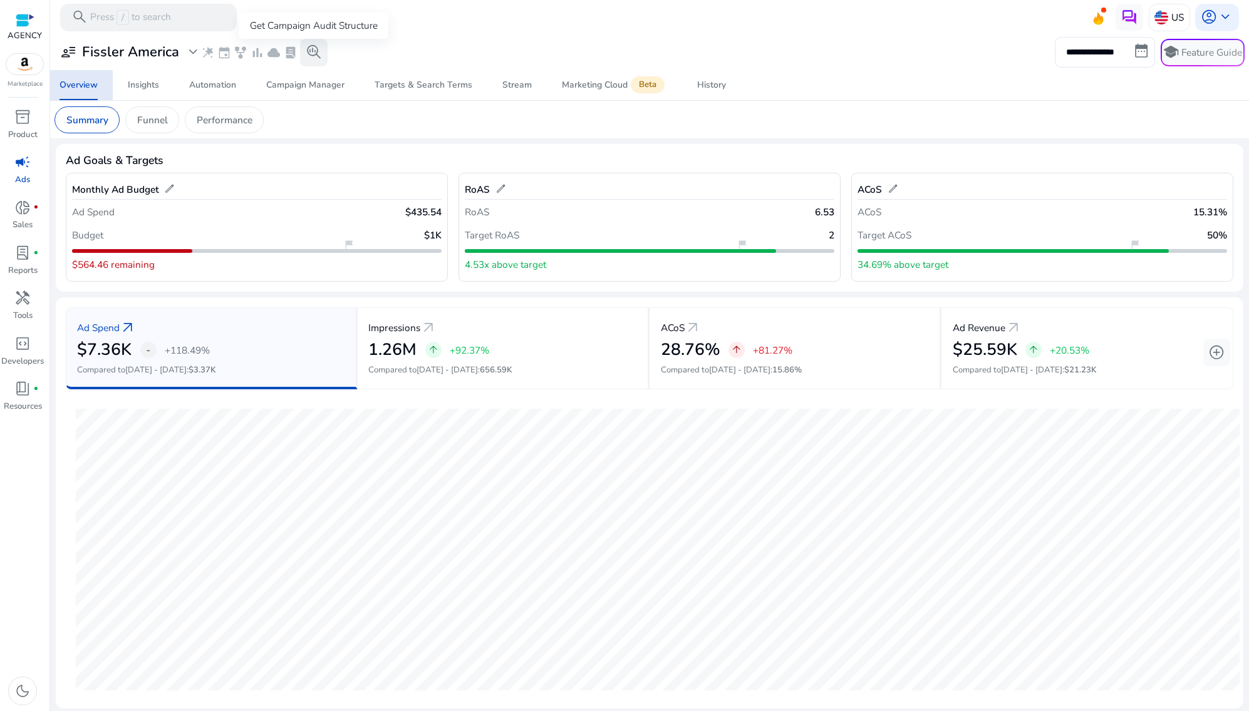
click at [309, 49] on span "search_insights" at bounding box center [314, 52] width 16 height 16
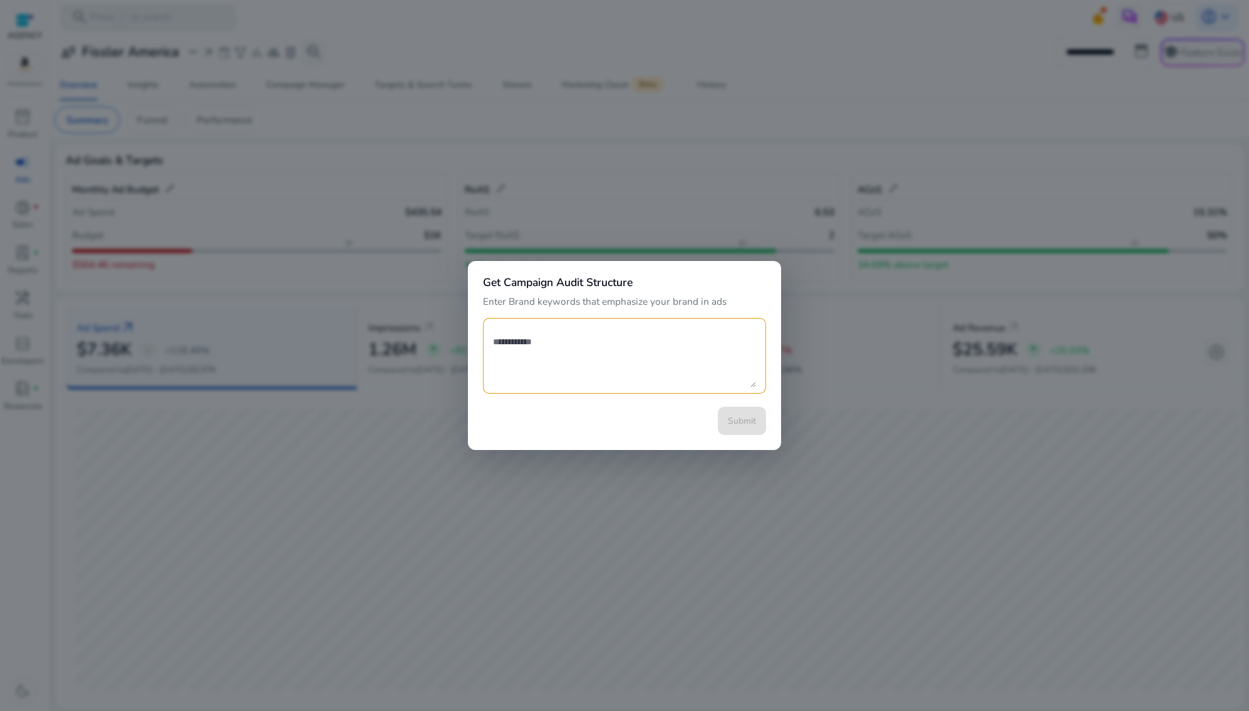
click at [612, 175] on div at bounding box center [624, 355] width 1249 height 711
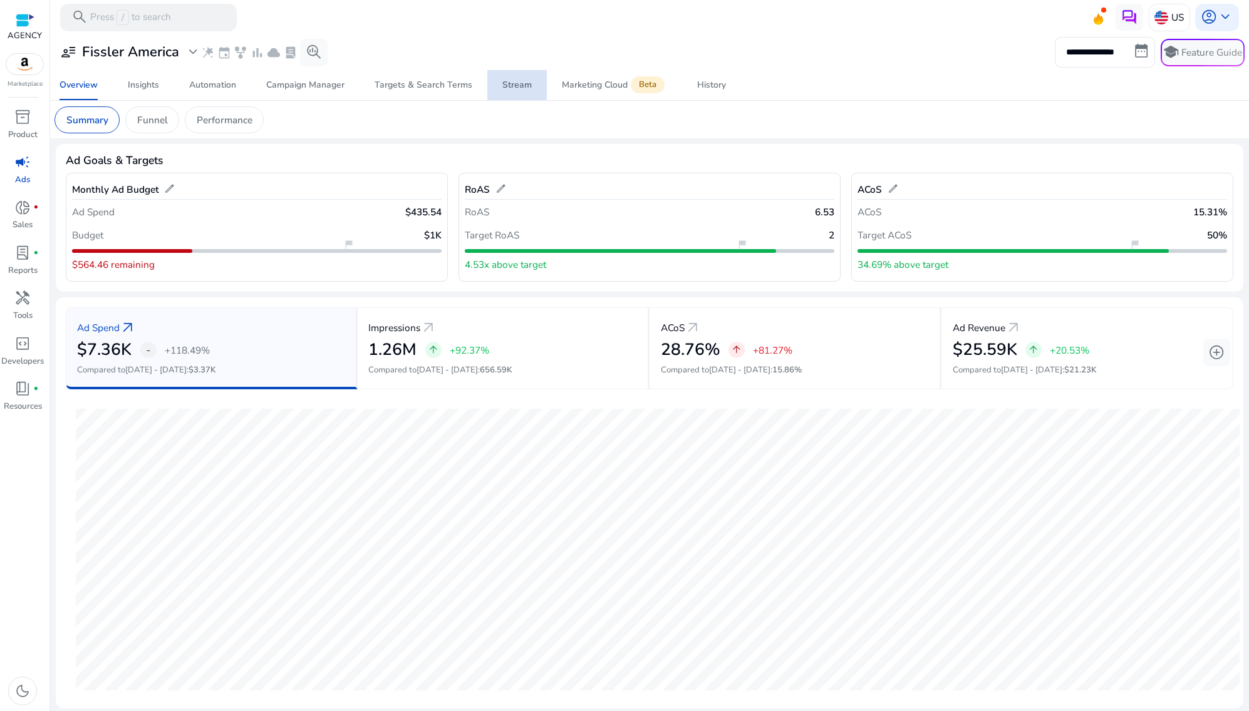
click at [511, 81] on div "Stream" at bounding box center [516, 85] width 29 height 9
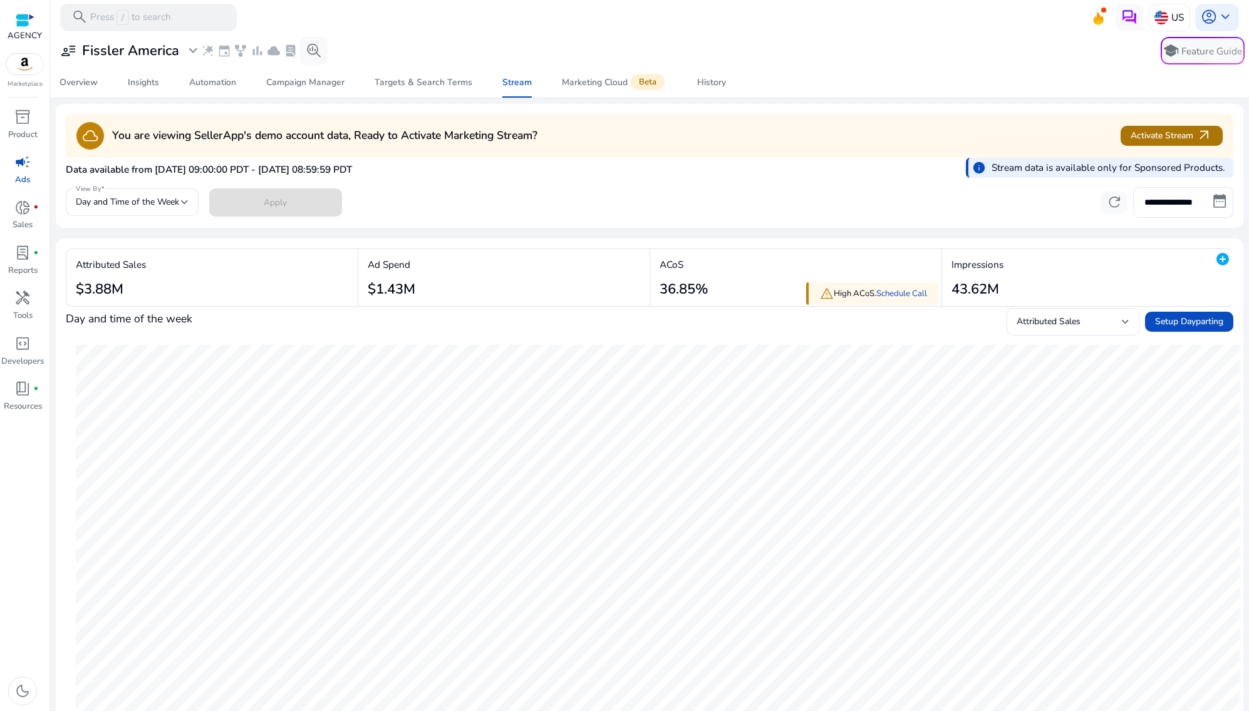
click at [1156, 133] on span "Activate Stream arrow_outward" at bounding box center [1170, 136] width 81 height 16
click at [21, 168] on span "campaign" at bounding box center [22, 162] width 16 height 16
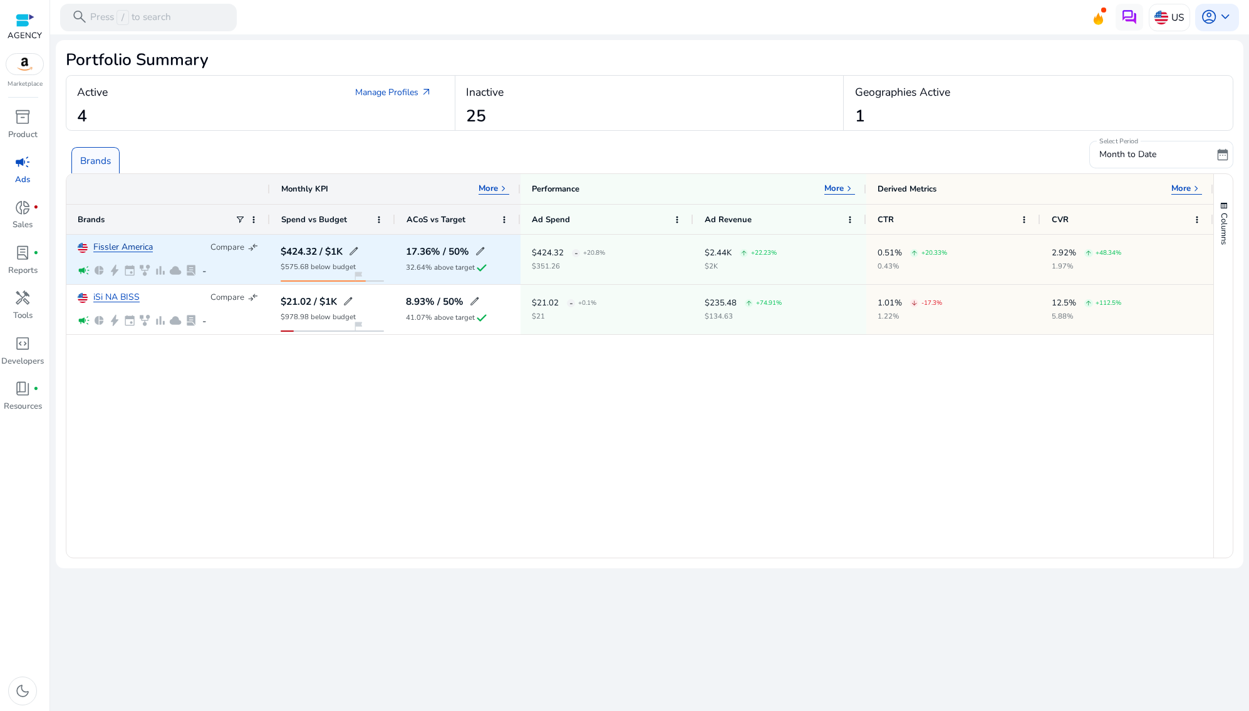
click at [123, 246] on link "Fissler America" at bounding box center [122, 247] width 59 height 9
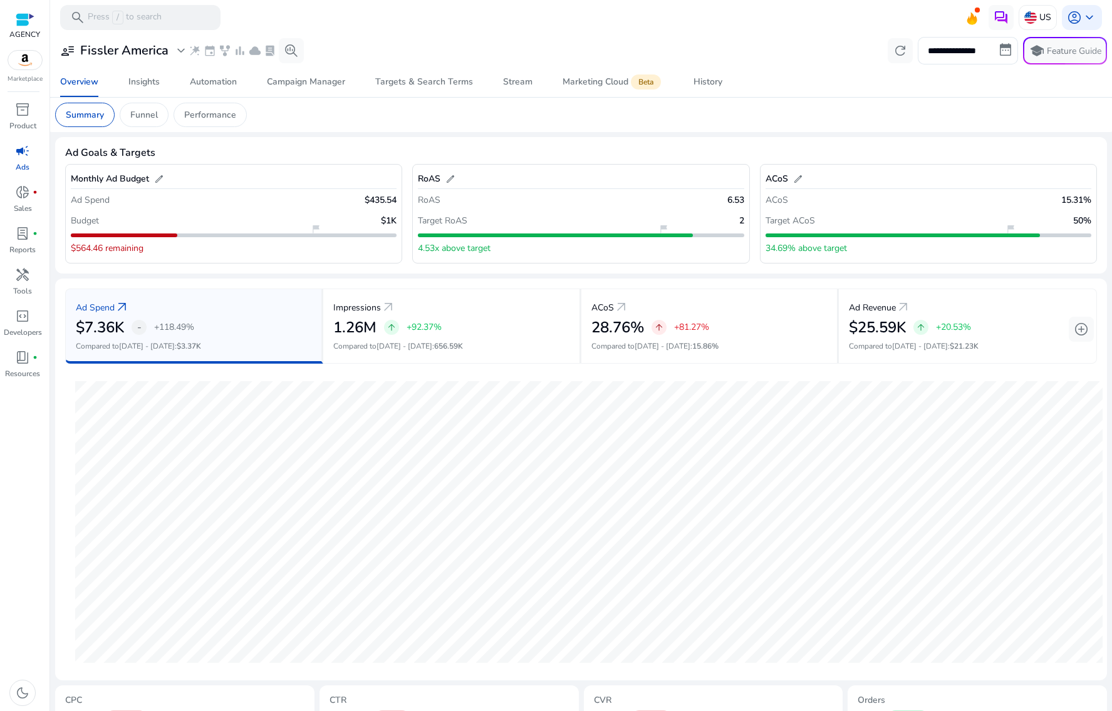
scroll to position [144, 0]
